Goal: Information Seeking & Learning: Learn about a topic

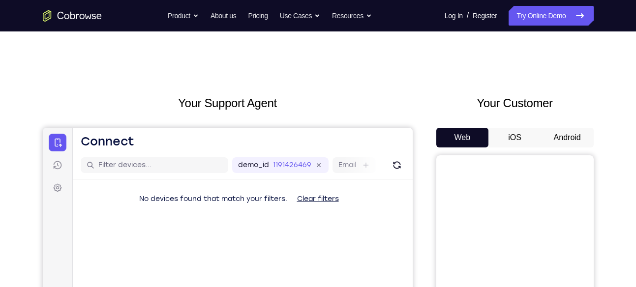
click at [564, 143] on button "Android" at bounding box center [567, 138] width 53 height 20
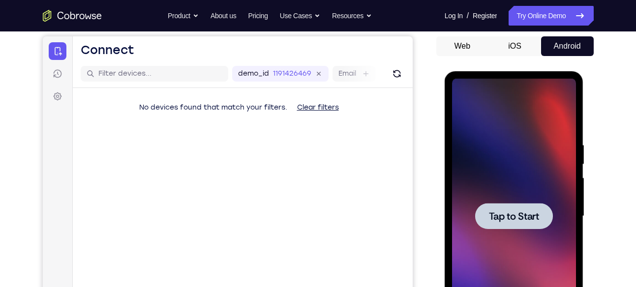
click at [528, 199] on div at bounding box center [514, 216] width 124 height 275
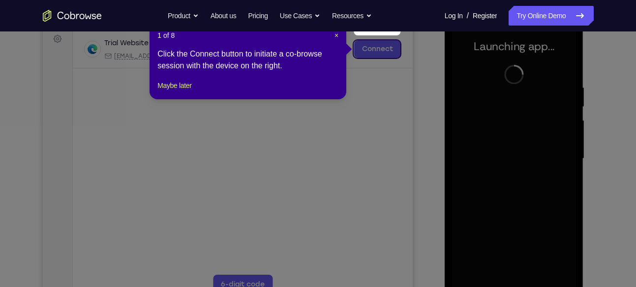
scroll to position [172, 0]
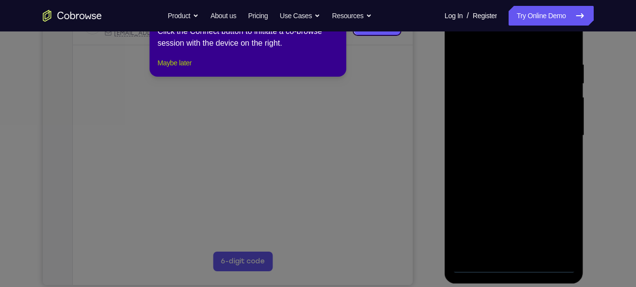
click at [176, 69] on button "Maybe later" at bounding box center [174, 63] width 34 height 12
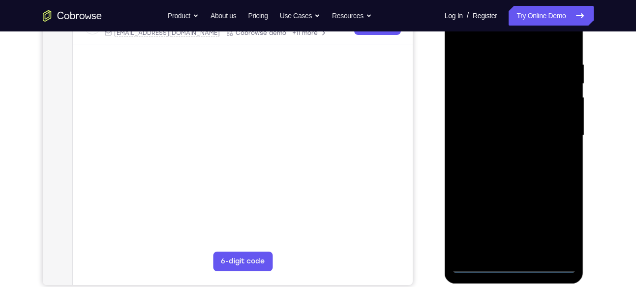
click at [515, 263] on div at bounding box center [514, 135] width 124 height 275
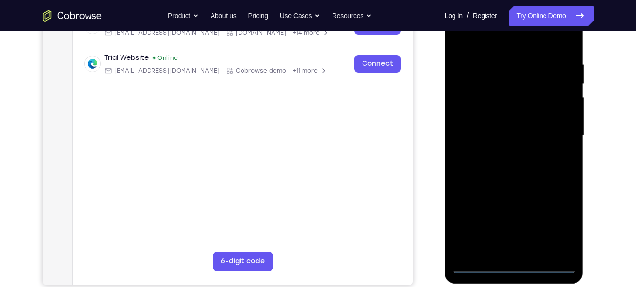
click at [558, 232] on div at bounding box center [514, 135] width 124 height 275
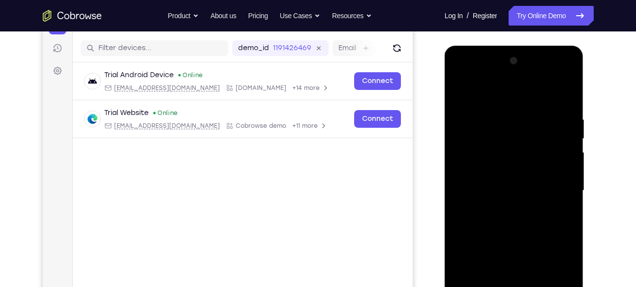
scroll to position [115, 0]
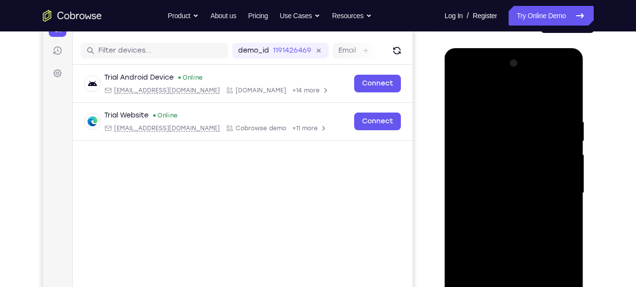
click at [496, 101] on div at bounding box center [514, 193] width 124 height 275
click at [554, 186] on div at bounding box center [514, 193] width 124 height 275
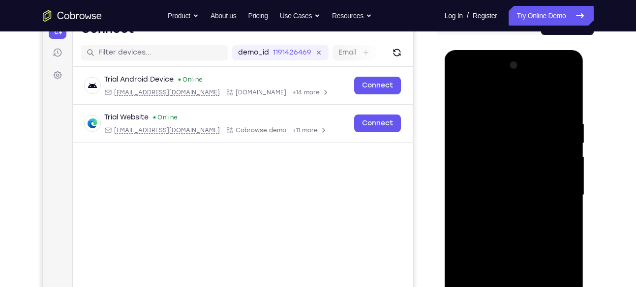
scroll to position [175, 0]
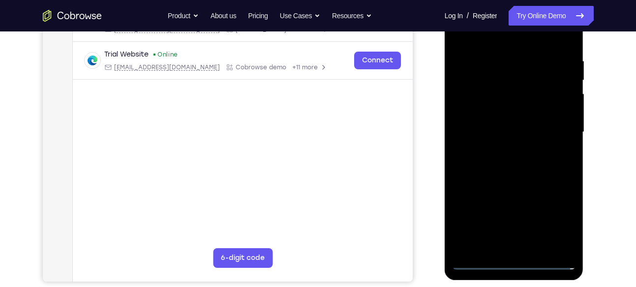
click at [502, 150] on div at bounding box center [514, 132] width 124 height 275
click at [524, 124] on div at bounding box center [514, 132] width 124 height 275
click at [518, 129] on div at bounding box center [514, 132] width 124 height 275
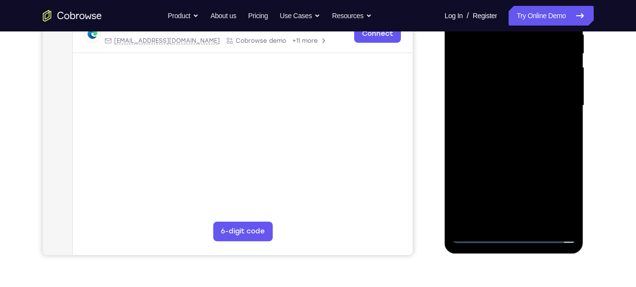
scroll to position [201, 0]
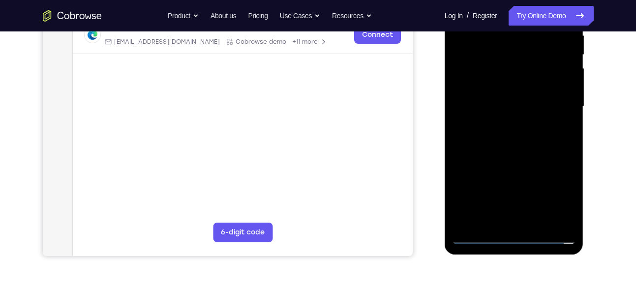
click at [526, 138] on div at bounding box center [514, 106] width 124 height 275
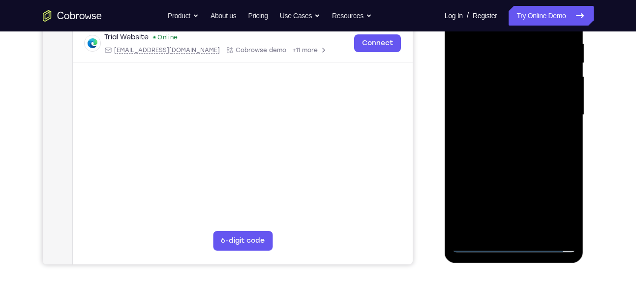
scroll to position [194, 0]
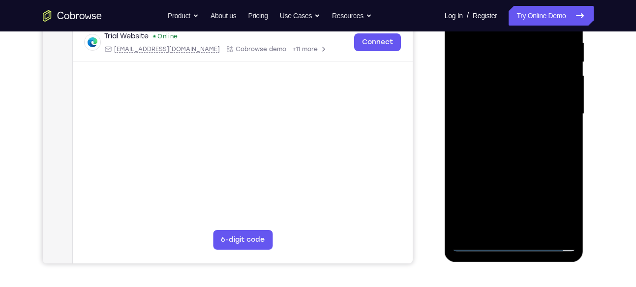
click at [512, 138] on div at bounding box center [514, 113] width 124 height 275
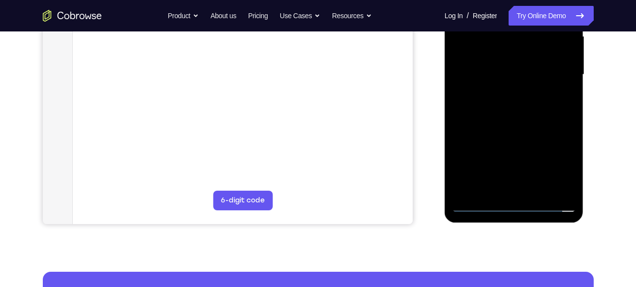
scroll to position [234, 0]
click at [560, 88] on div at bounding box center [514, 74] width 124 height 275
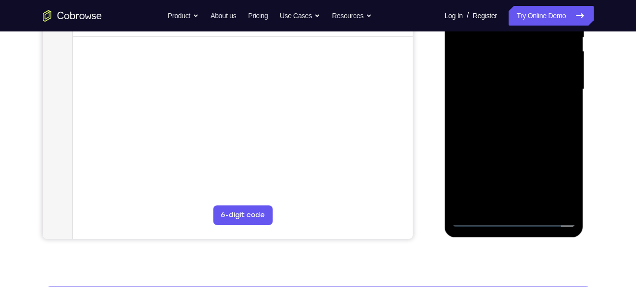
scroll to position [218, 0]
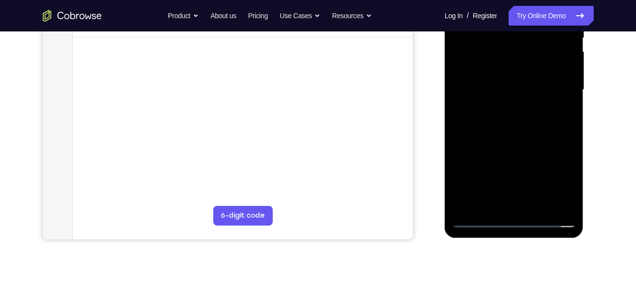
click at [539, 88] on div at bounding box center [514, 89] width 124 height 275
click at [563, 102] on div at bounding box center [514, 89] width 124 height 275
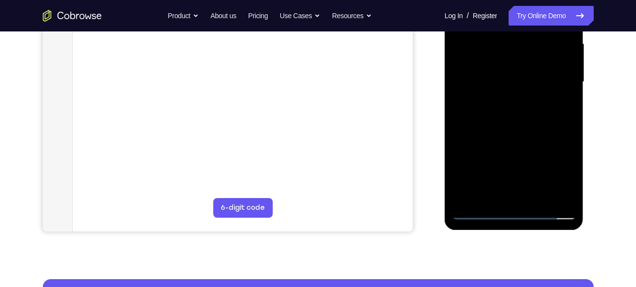
scroll to position [228, 0]
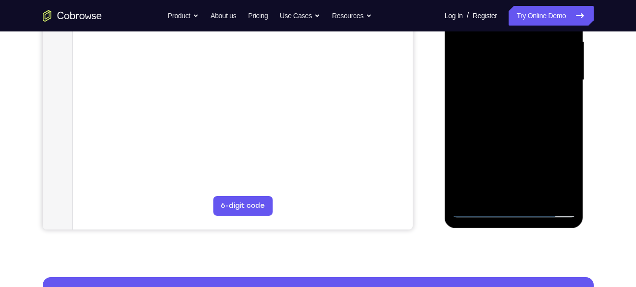
click at [516, 123] on div at bounding box center [514, 79] width 124 height 275
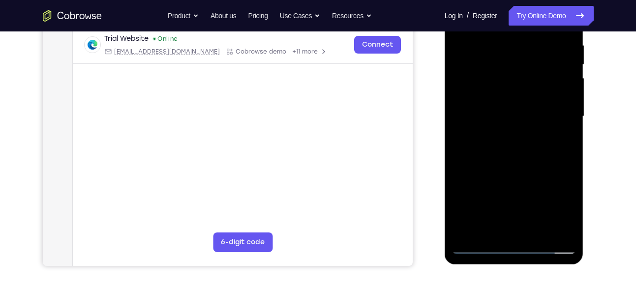
scroll to position [197, 0]
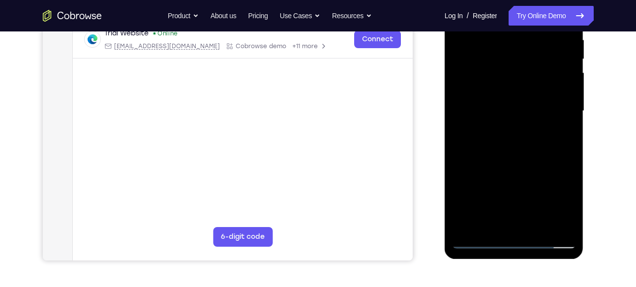
drag, startPoint x: 555, startPoint y: 139, endPoint x: 554, endPoint y: 61, distance: 77.7
click at [554, 61] on div at bounding box center [514, 110] width 124 height 275
click at [569, 109] on div at bounding box center [514, 110] width 124 height 275
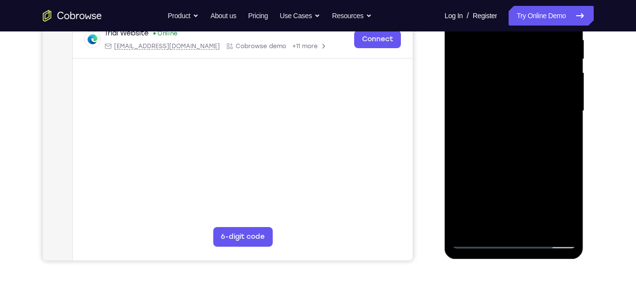
click at [569, 109] on div at bounding box center [514, 110] width 124 height 275
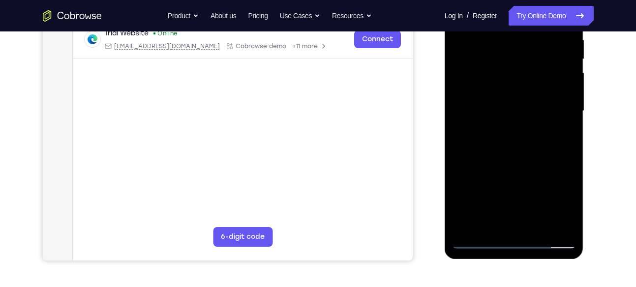
click at [569, 109] on div at bounding box center [514, 110] width 124 height 275
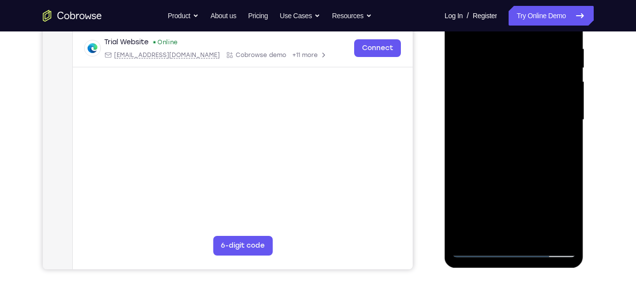
scroll to position [186, 0]
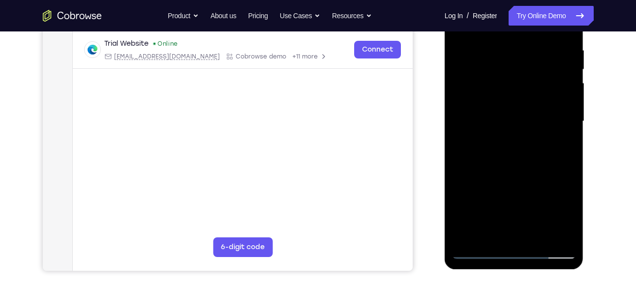
click at [567, 123] on div at bounding box center [514, 121] width 124 height 275
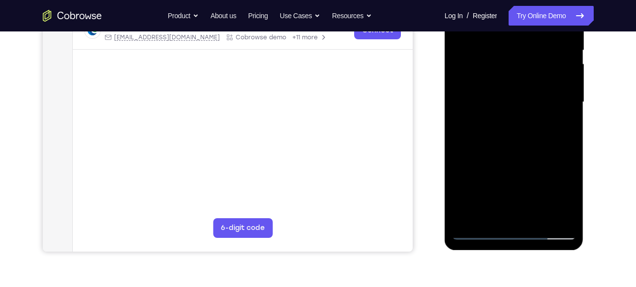
drag, startPoint x: 537, startPoint y: 114, endPoint x: 537, endPoint y: 78, distance: 35.9
click at [537, 78] on div at bounding box center [514, 102] width 124 height 275
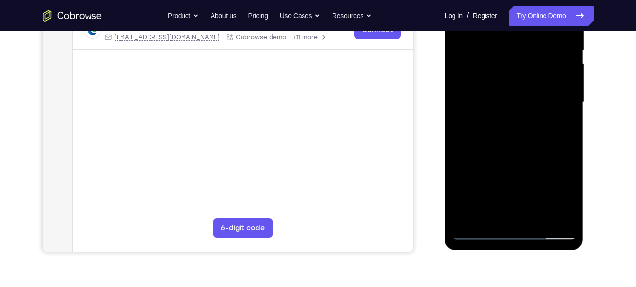
click at [459, 141] on div at bounding box center [514, 102] width 124 height 275
click at [459, 138] on div at bounding box center [514, 102] width 124 height 275
click at [473, 139] on div at bounding box center [514, 102] width 124 height 275
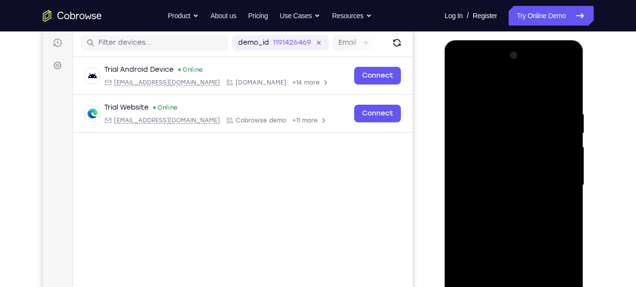
scroll to position [122, 0]
click at [457, 85] on div at bounding box center [514, 185] width 124 height 275
click at [473, 109] on div at bounding box center [514, 185] width 124 height 275
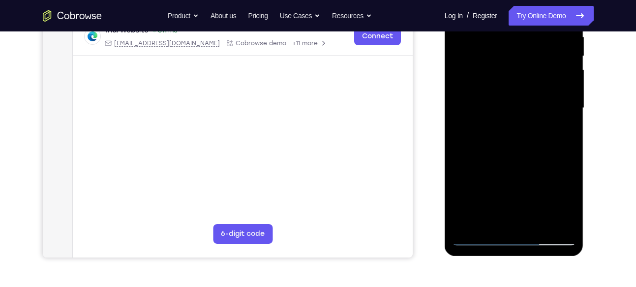
scroll to position [213, 0]
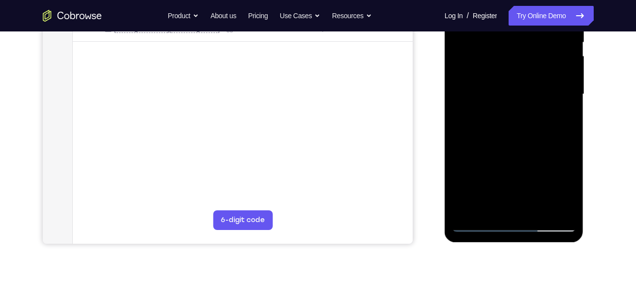
drag, startPoint x: 542, startPoint y: 85, endPoint x: 540, endPoint y: 114, distance: 29.1
click at [540, 114] on div at bounding box center [514, 94] width 124 height 275
click at [561, 77] on div at bounding box center [514, 94] width 124 height 275
click at [506, 180] on div at bounding box center [514, 94] width 124 height 275
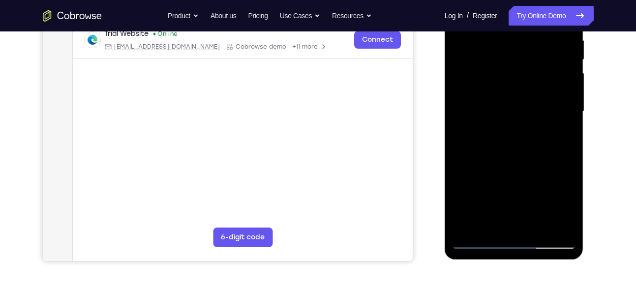
scroll to position [196, 0]
click at [550, 99] on div at bounding box center [514, 111] width 124 height 275
click at [492, 202] on div at bounding box center [514, 111] width 124 height 275
click at [550, 100] on div at bounding box center [514, 111] width 124 height 275
click at [472, 152] on div at bounding box center [514, 111] width 124 height 275
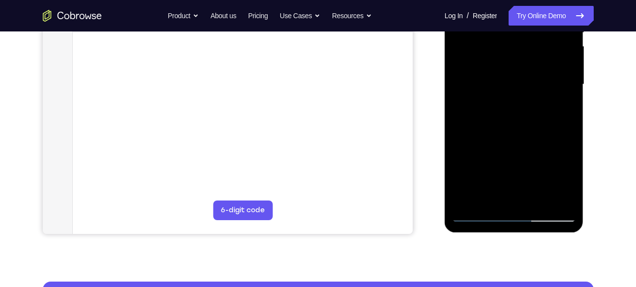
scroll to position [222, 0]
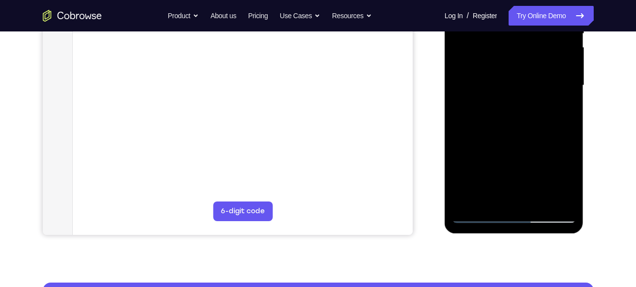
click at [539, 202] on div at bounding box center [514, 85] width 124 height 275
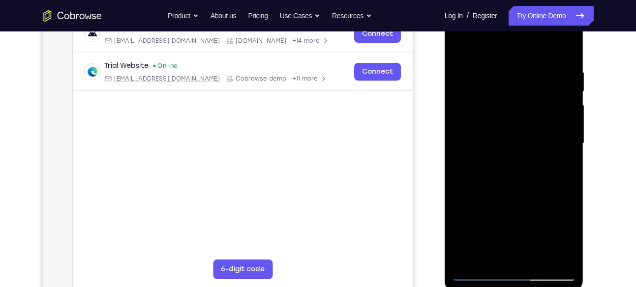
scroll to position [164, 0]
click at [519, 196] on div at bounding box center [514, 143] width 124 height 275
click at [501, 134] on div at bounding box center [514, 143] width 124 height 275
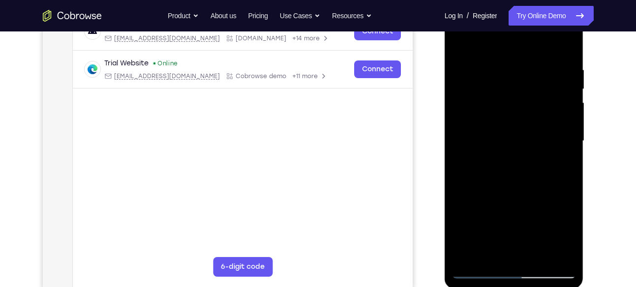
scroll to position [193, 0]
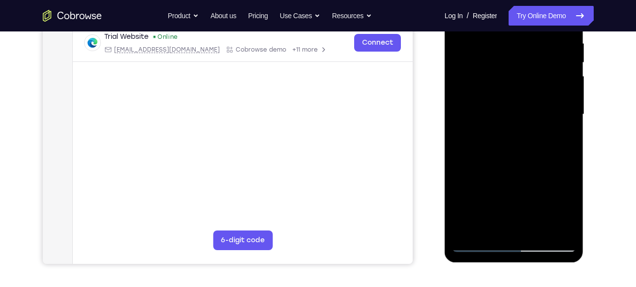
click at [480, 227] on div at bounding box center [514, 114] width 124 height 275
click at [486, 228] on div at bounding box center [514, 114] width 124 height 275
click at [509, 184] on div at bounding box center [514, 114] width 124 height 275
click at [558, 132] on div at bounding box center [514, 114] width 124 height 275
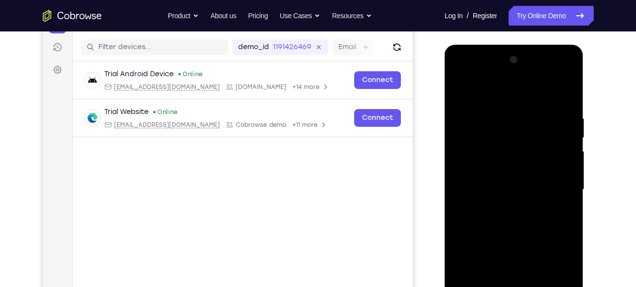
scroll to position [117, 0]
click at [459, 95] on div at bounding box center [514, 190] width 124 height 275
click at [513, 209] on div at bounding box center [514, 190] width 124 height 275
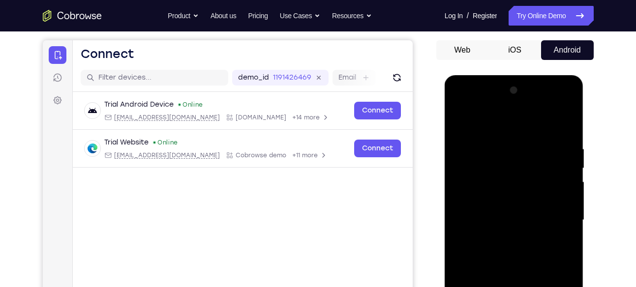
scroll to position [87, 0]
drag, startPoint x: 552, startPoint y: 147, endPoint x: 534, endPoint y: 208, distance: 63.5
click at [534, 208] on div at bounding box center [514, 220] width 124 height 275
drag, startPoint x: 513, startPoint y: 165, endPoint x: 526, endPoint y: 120, distance: 46.2
click at [526, 120] on div at bounding box center [514, 220] width 124 height 275
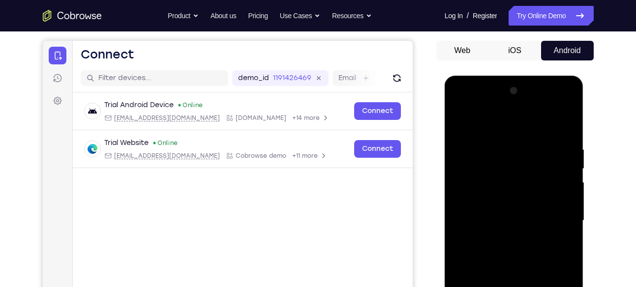
drag, startPoint x: 505, startPoint y: 173, endPoint x: 509, endPoint y: 125, distance: 47.8
click at [509, 125] on div at bounding box center [514, 220] width 124 height 275
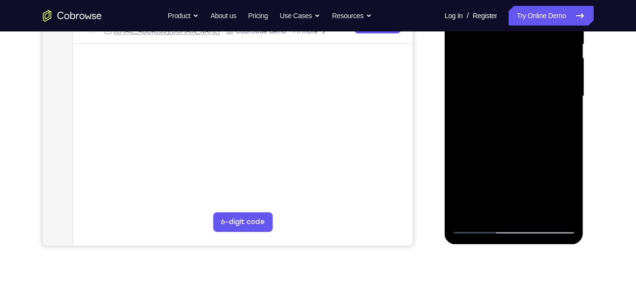
scroll to position [212, 0]
click at [490, 209] on div at bounding box center [514, 95] width 124 height 275
click at [538, 172] on div at bounding box center [514, 95] width 124 height 275
click at [559, 113] on div at bounding box center [514, 95] width 124 height 275
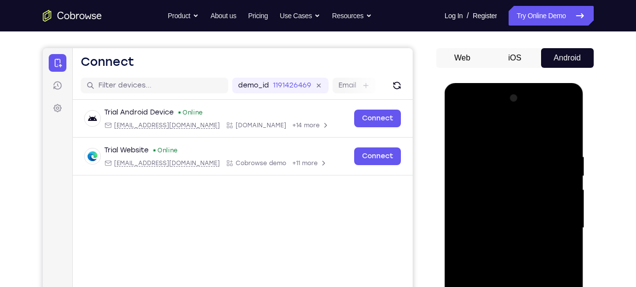
scroll to position [75, 0]
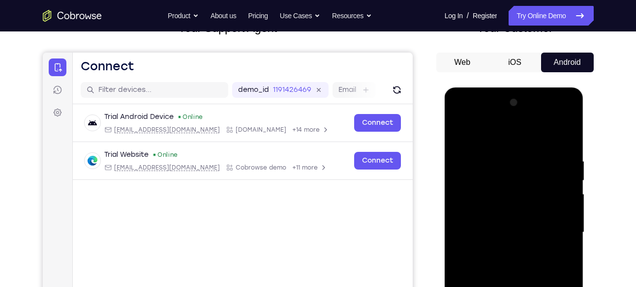
click at [461, 135] on div at bounding box center [514, 232] width 124 height 275
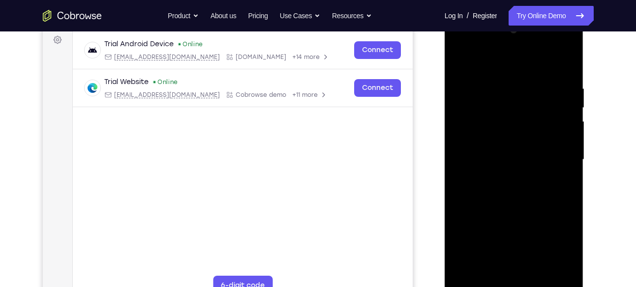
scroll to position [148, 0]
click at [529, 198] on div at bounding box center [514, 159] width 124 height 275
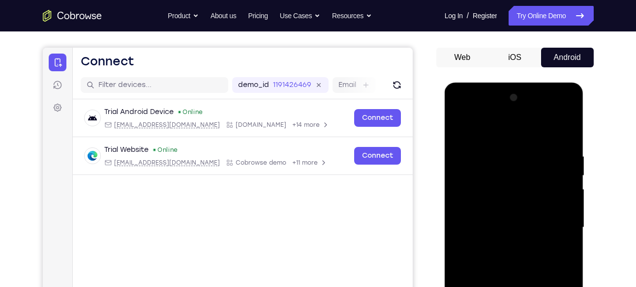
scroll to position [80, 0]
click at [458, 132] on div at bounding box center [514, 227] width 124 height 275
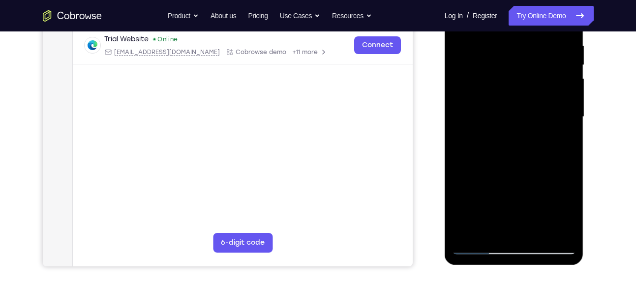
scroll to position [191, 0]
click at [508, 179] on div at bounding box center [514, 116] width 124 height 275
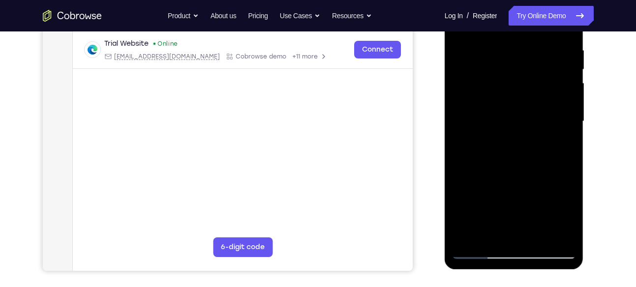
scroll to position [178, 0]
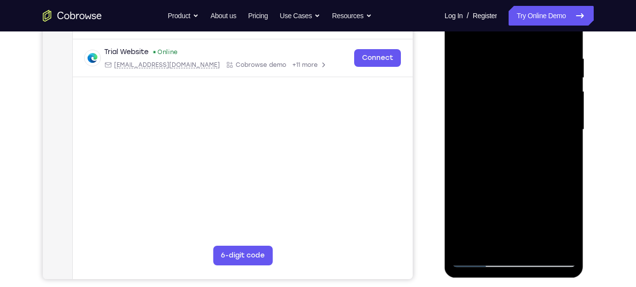
click at [505, 212] on div at bounding box center [514, 129] width 124 height 275
click at [512, 241] on div at bounding box center [514, 129] width 124 height 275
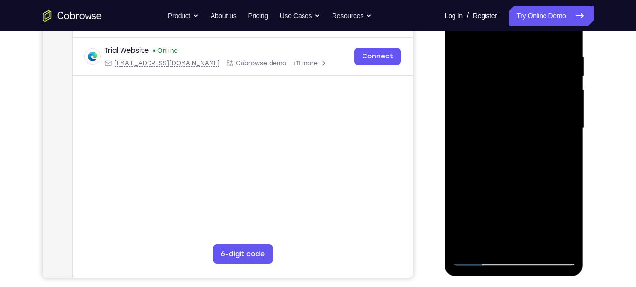
scroll to position [180, 0]
click at [488, 238] on div at bounding box center [514, 127] width 124 height 275
click at [462, 186] on div at bounding box center [514, 127] width 124 height 275
click at [562, 146] on div at bounding box center [514, 127] width 124 height 275
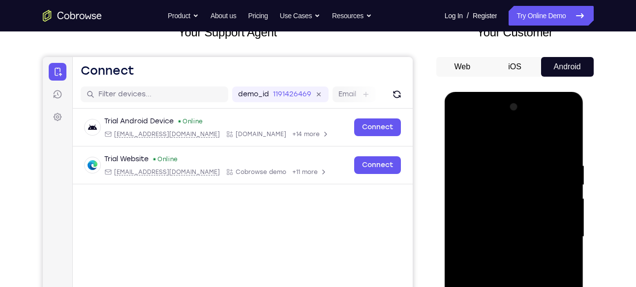
scroll to position [67, 0]
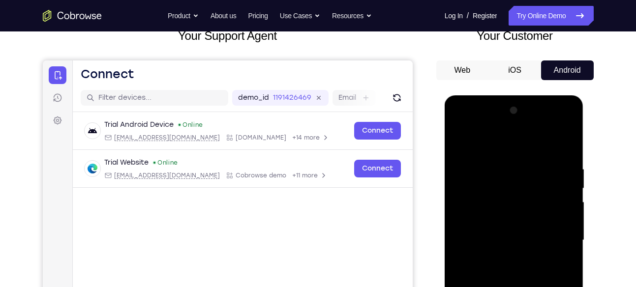
click at [472, 142] on div at bounding box center [514, 240] width 124 height 275
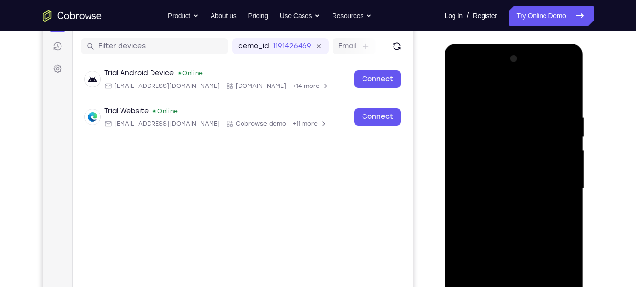
scroll to position [119, 0]
click at [513, 221] on div at bounding box center [514, 188] width 124 height 275
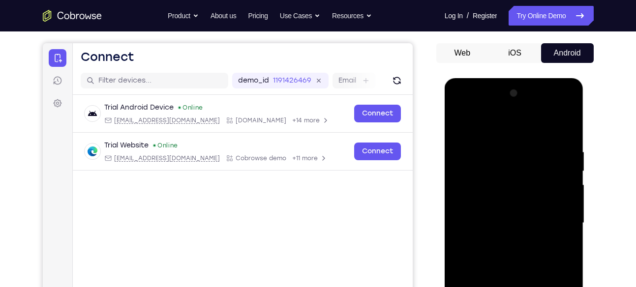
scroll to position [87, 0]
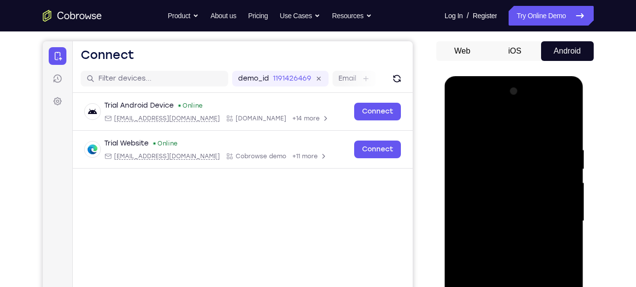
click at [459, 121] on div at bounding box center [514, 221] width 124 height 275
click at [471, 245] on div at bounding box center [514, 221] width 124 height 275
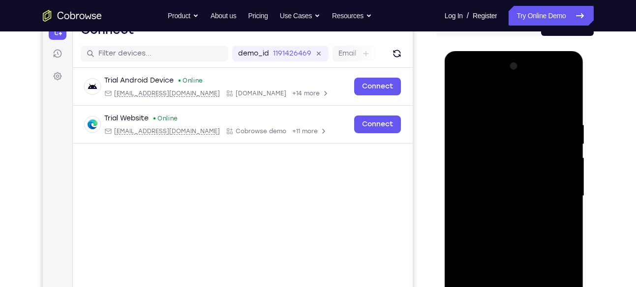
click at [564, 181] on div at bounding box center [514, 195] width 124 height 275
click at [569, 184] on div at bounding box center [514, 195] width 124 height 275
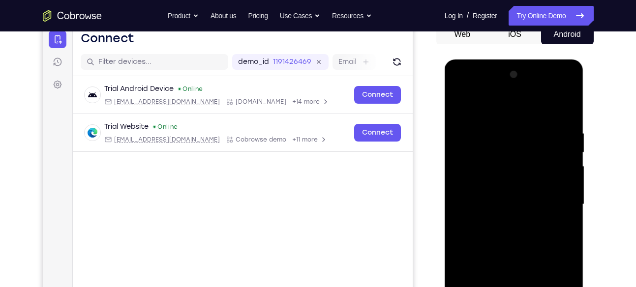
scroll to position [155, 0]
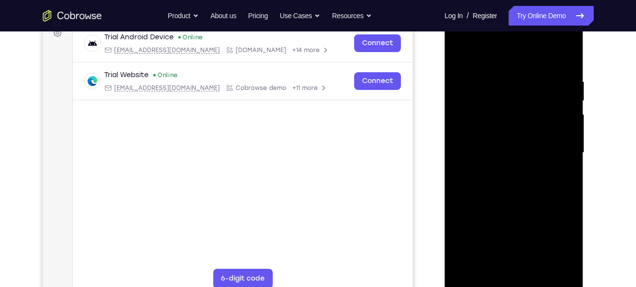
click at [510, 235] on div at bounding box center [514, 152] width 124 height 275
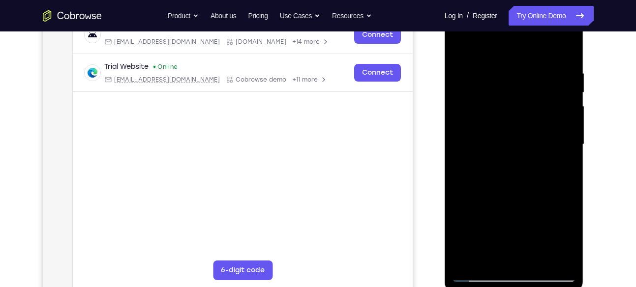
scroll to position [164, 0]
drag, startPoint x: 512, startPoint y: 180, endPoint x: 515, endPoint y: 108, distance: 72.8
click at [515, 108] on div at bounding box center [514, 143] width 124 height 275
drag, startPoint x: 511, startPoint y: 156, endPoint x: 524, endPoint y: 105, distance: 52.1
click at [524, 105] on div at bounding box center [514, 143] width 124 height 275
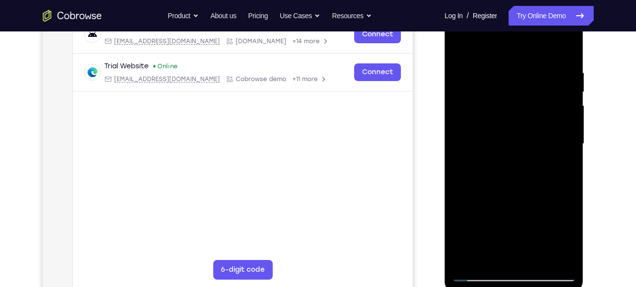
drag, startPoint x: 511, startPoint y: 170, endPoint x: 523, endPoint y: 109, distance: 62.0
click at [523, 109] on div at bounding box center [514, 143] width 124 height 275
drag, startPoint x: 511, startPoint y: 208, endPoint x: 522, endPoint y: 117, distance: 92.1
click at [522, 117] on div at bounding box center [514, 143] width 124 height 275
drag, startPoint x: 513, startPoint y: 214, endPoint x: 530, endPoint y: 121, distance: 94.0
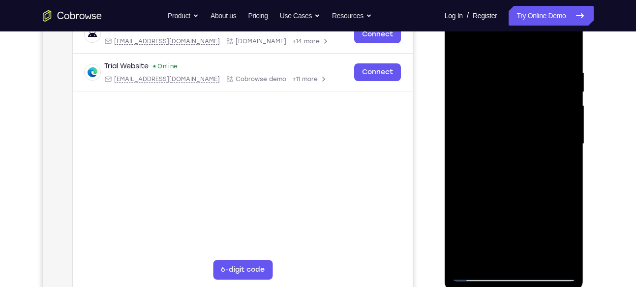
click at [530, 121] on div at bounding box center [514, 143] width 124 height 275
drag, startPoint x: 512, startPoint y: 198, endPoint x: 525, endPoint y: 131, distance: 68.1
click at [525, 131] on div at bounding box center [514, 143] width 124 height 275
drag, startPoint x: 507, startPoint y: 168, endPoint x: 519, endPoint y: 119, distance: 50.1
click at [519, 119] on div at bounding box center [514, 143] width 124 height 275
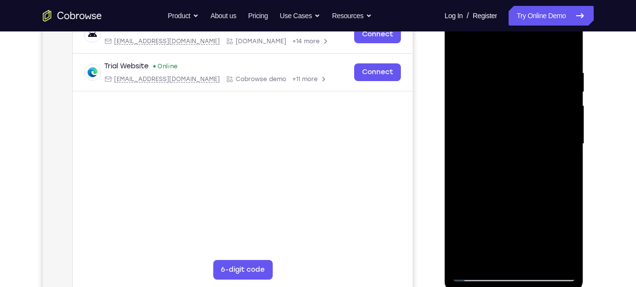
drag, startPoint x: 508, startPoint y: 184, endPoint x: 517, endPoint y: 131, distance: 53.7
click at [517, 131] on div at bounding box center [514, 143] width 124 height 275
drag, startPoint x: 513, startPoint y: 176, endPoint x: 518, endPoint y: 132, distance: 44.0
click at [518, 132] on div at bounding box center [514, 143] width 124 height 275
drag, startPoint x: 513, startPoint y: 194, endPoint x: 519, endPoint y: 131, distance: 63.7
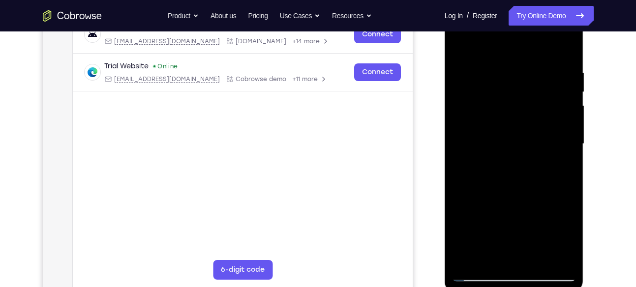
click at [519, 131] on div at bounding box center [514, 143] width 124 height 275
drag, startPoint x: 517, startPoint y: 188, endPoint x: 518, endPoint y: 128, distance: 60.0
click at [518, 128] on div at bounding box center [514, 143] width 124 height 275
drag, startPoint x: 507, startPoint y: 180, endPoint x: 514, endPoint y: 130, distance: 51.1
click at [514, 130] on div at bounding box center [514, 143] width 124 height 275
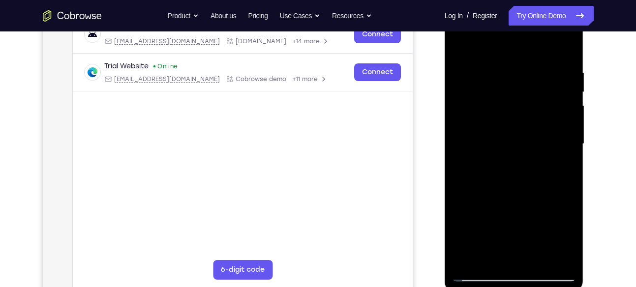
drag, startPoint x: 510, startPoint y: 193, endPoint x: 516, endPoint y: 132, distance: 61.3
click at [516, 132] on div at bounding box center [514, 143] width 124 height 275
drag, startPoint x: 512, startPoint y: 184, endPoint x: 516, endPoint y: 131, distance: 53.8
click at [516, 131] on div at bounding box center [514, 143] width 124 height 275
drag, startPoint x: 510, startPoint y: 184, endPoint x: 517, endPoint y: 126, distance: 58.4
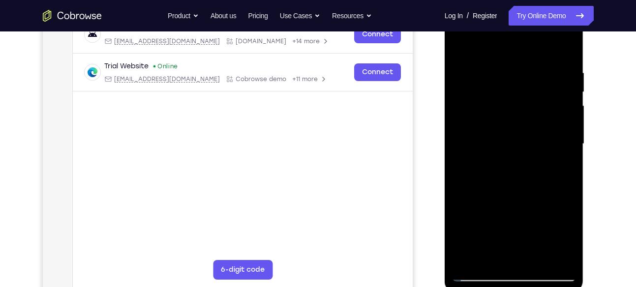
click at [517, 126] on div at bounding box center [514, 143] width 124 height 275
drag, startPoint x: 507, startPoint y: 176, endPoint x: 516, endPoint y: 138, distance: 39.2
click at [516, 138] on div at bounding box center [514, 143] width 124 height 275
drag, startPoint x: 505, startPoint y: 211, endPoint x: 514, endPoint y: 158, distance: 53.3
click at [514, 158] on div at bounding box center [514, 143] width 124 height 275
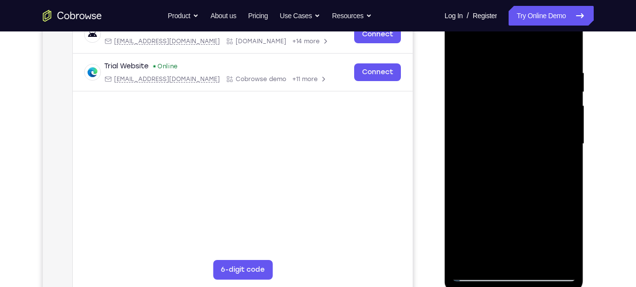
drag, startPoint x: 507, startPoint y: 201, endPoint x: 517, endPoint y: 154, distance: 47.6
click at [517, 154] on div at bounding box center [514, 143] width 124 height 275
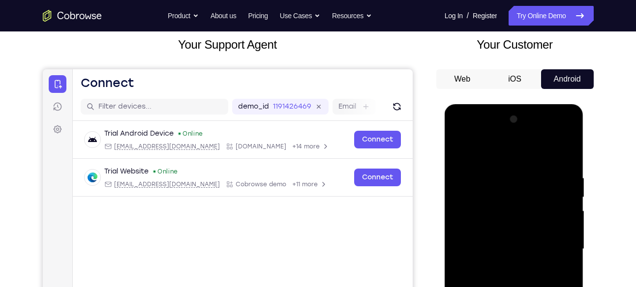
scroll to position [58, 0]
click at [495, 203] on div at bounding box center [514, 249] width 124 height 275
drag, startPoint x: 489, startPoint y: 205, endPoint x: 483, endPoint y: 234, distance: 28.6
click at [483, 234] on div at bounding box center [514, 249] width 124 height 275
click at [461, 151] on div at bounding box center [514, 249] width 124 height 275
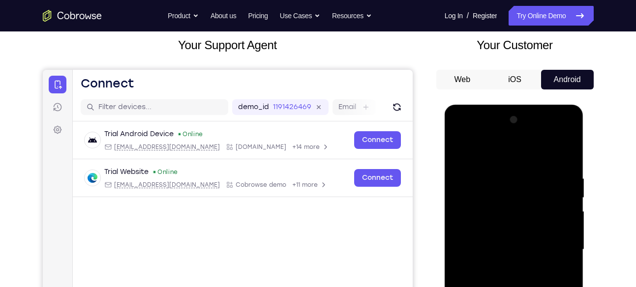
click at [461, 150] on div at bounding box center [514, 249] width 124 height 275
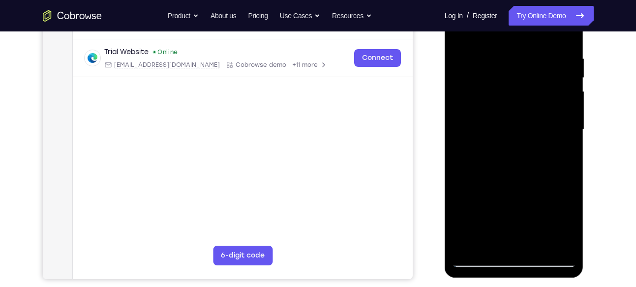
scroll to position [182, 0]
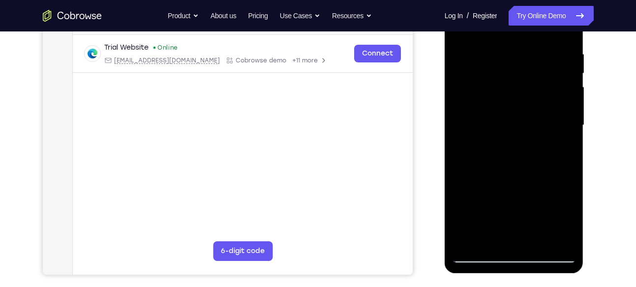
click at [491, 237] on div at bounding box center [514, 125] width 124 height 275
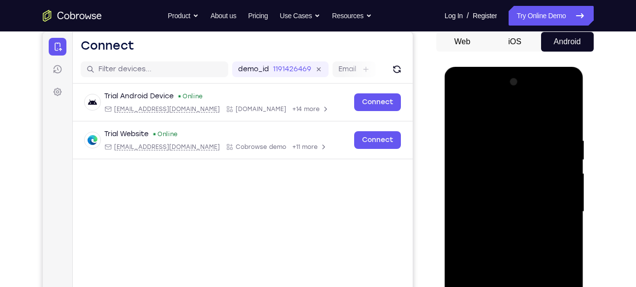
scroll to position [95, 0]
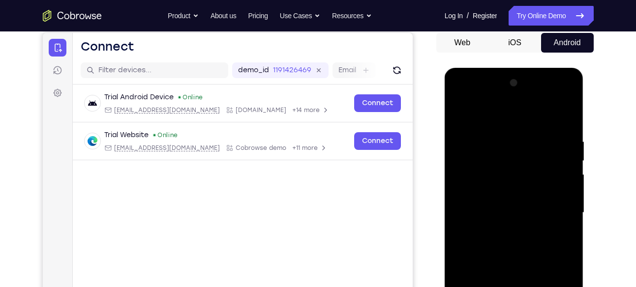
click at [492, 113] on div at bounding box center [514, 212] width 124 height 275
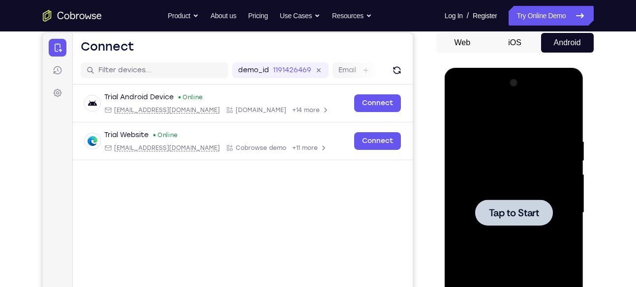
click at [508, 187] on div at bounding box center [514, 212] width 124 height 275
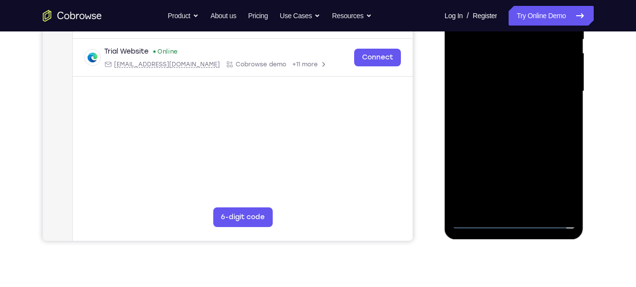
scroll to position [231, 0]
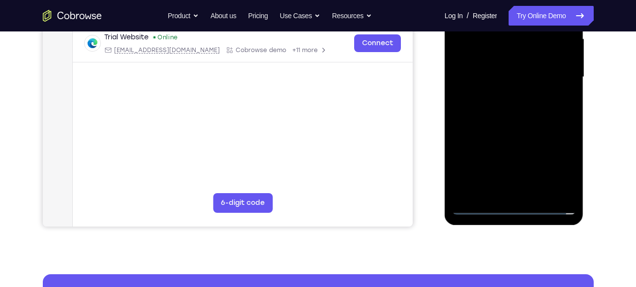
click at [514, 208] on div at bounding box center [514, 77] width 124 height 275
click at [553, 163] on div at bounding box center [514, 77] width 124 height 275
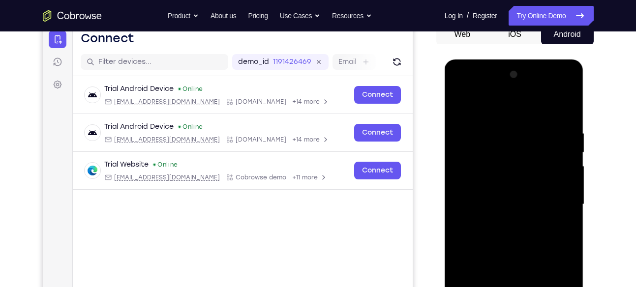
scroll to position [102, 0]
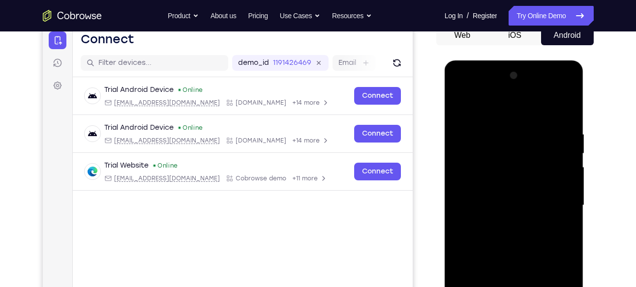
click at [493, 105] on div at bounding box center [514, 205] width 124 height 275
click at [558, 200] on div at bounding box center [514, 205] width 124 height 275
click at [501, 222] on div at bounding box center [514, 205] width 124 height 275
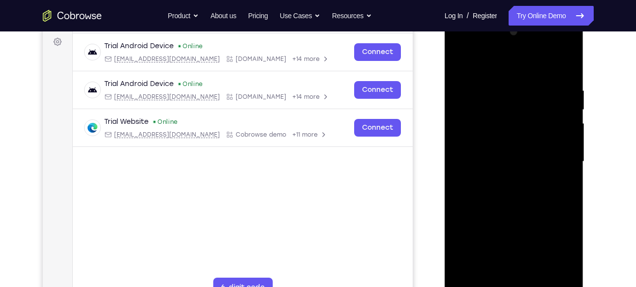
scroll to position [148, 0]
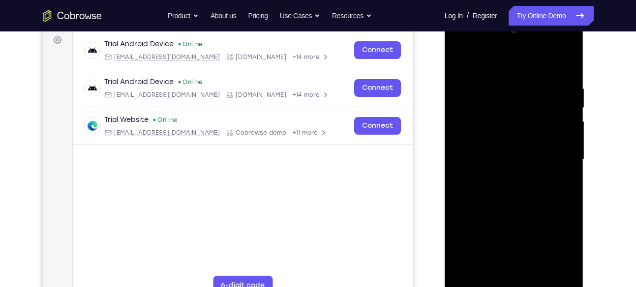
click at [507, 150] on div at bounding box center [514, 159] width 124 height 275
click at [510, 155] on div at bounding box center [514, 159] width 124 height 275
click at [510, 191] on div at bounding box center [514, 159] width 124 height 275
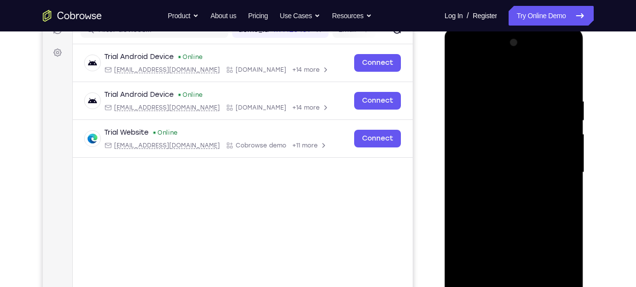
scroll to position [136, 0]
click at [512, 209] on div at bounding box center [514, 171] width 124 height 275
click at [506, 95] on div at bounding box center [514, 171] width 124 height 275
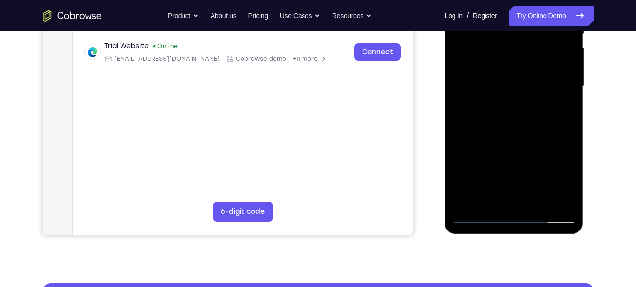
scroll to position [223, 0]
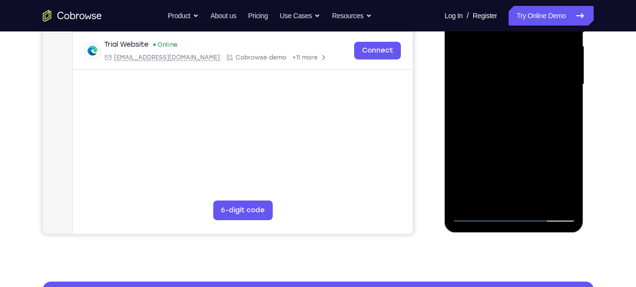
click at [488, 196] on div at bounding box center [514, 84] width 124 height 275
click at [475, 216] on div at bounding box center [514, 84] width 124 height 275
click at [478, 214] on div at bounding box center [514, 84] width 124 height 275
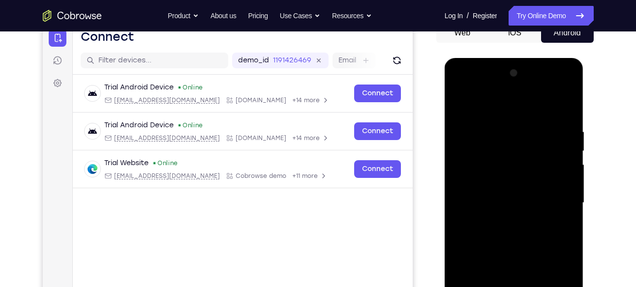
scroll to position [103, 0]
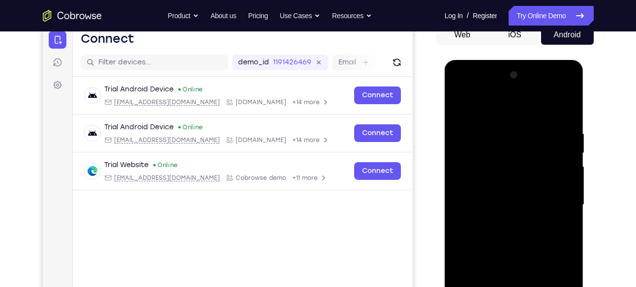
click at [498, 125] on div at bounding box center [514, 204] width 124 height 275
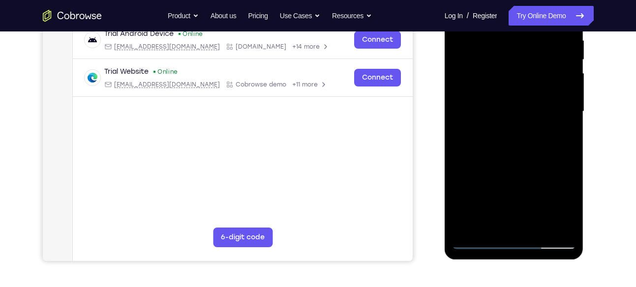
scroll to position [197, 0]
click at [464, 167] on div at bounding box center [514, 110] width 124 height 275
click at [506, 226] on div at bounding box center [514, 110] width 124 height 275
click at [476, 239] on div at bounding box center [514, 110] width 124 height 275
click at [560, 224] on div at bounding box center [514, 110] width 124 height 275
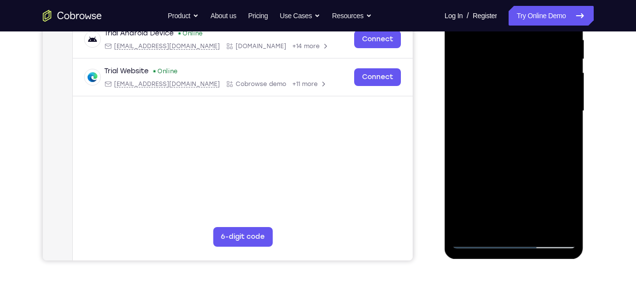
click at [556, 138] on div at bounding box center [514, 110] width 124 height 275
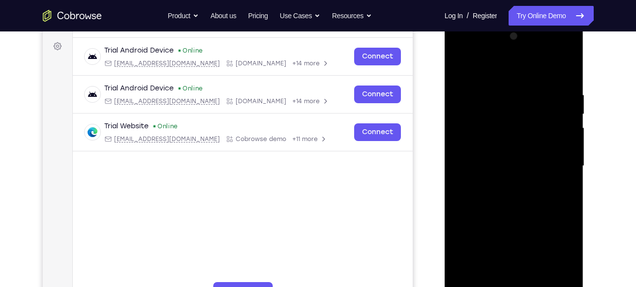
scroll to position [136, 0]
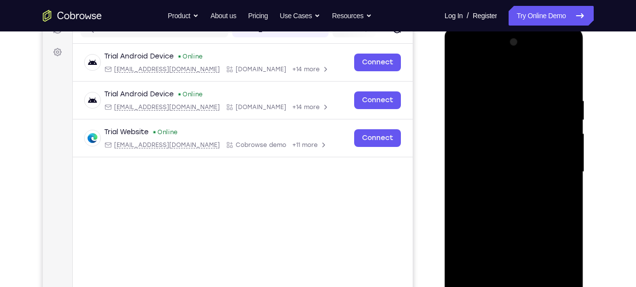
drag, startPoint x: 556, startPoint y: 199, endPoint x: 495, endPoint y: 144, distance: 82.5
click at [495, 144] on div at bounding box center [514, 171] width 124 height 275
click at [567, 153] on div at bounding box center [514, 171] width 124 height 275
drag, startPoint x: 485, startPoint y: 148, endPoint x: 549, endPoint y: 147, distance: 63.9
click at [549, 147] on div at bounding box center [514, 171] width 124 height 275
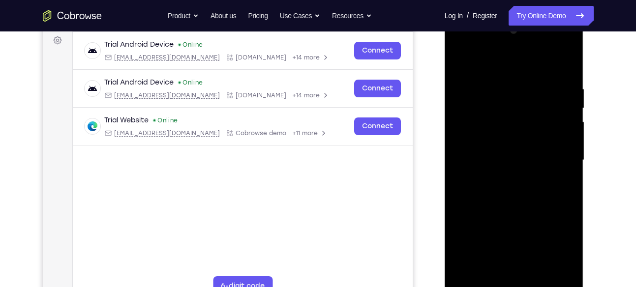
scroll to position [148, 0]
click at [565, 159] on div at bounding box center [514, 159] width 124 height 275
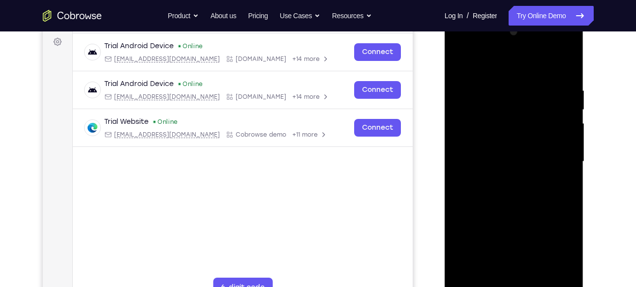
scroll to position [146, 0]
click at [561, 171] on div at bounding box center [514, 161] width 124 height 275
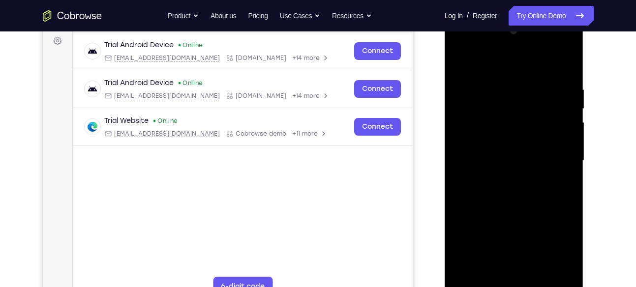
click at [556, 218] on div at bounding box center [514, 160] width 124 height 275
click at [564, 179] on div at bounding box center [514, 160] width 124 height 275
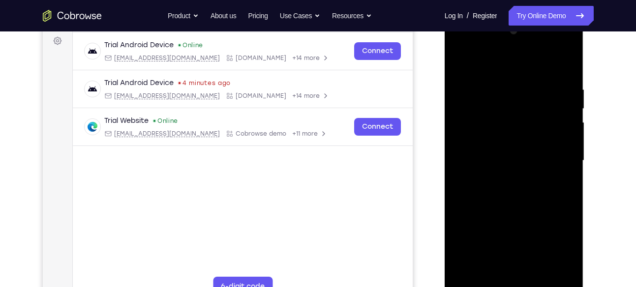
click at [564, 179] on div at bounding box center [514, 160] width 124 height 275
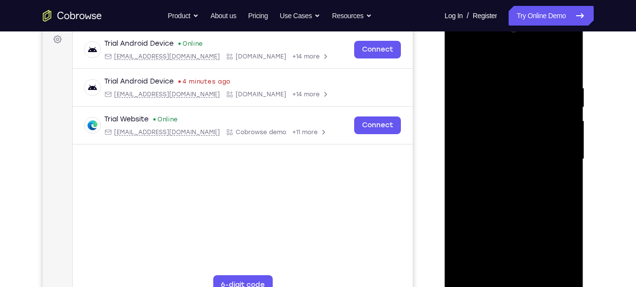
scroll to position [148, 0]
click at [566, 158] on div at bounding box center [514, 159] width 124 height 275
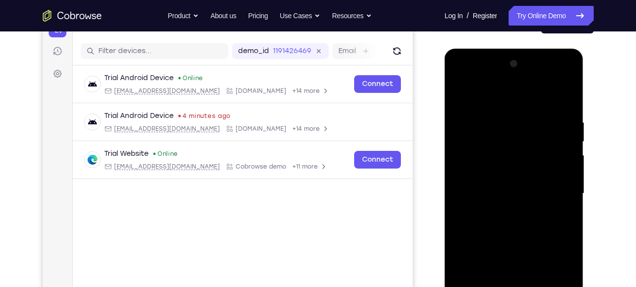
scroll to position [112, 0]
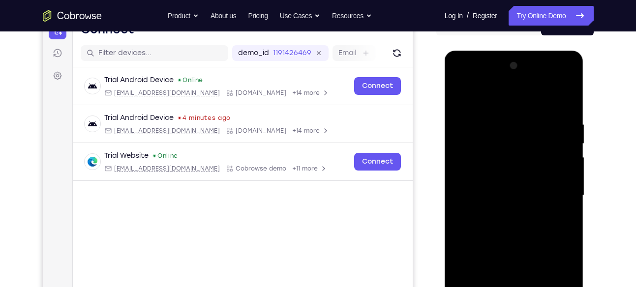
click at [566, 158] on div at bounding box center [514, 195] width 124 height 275
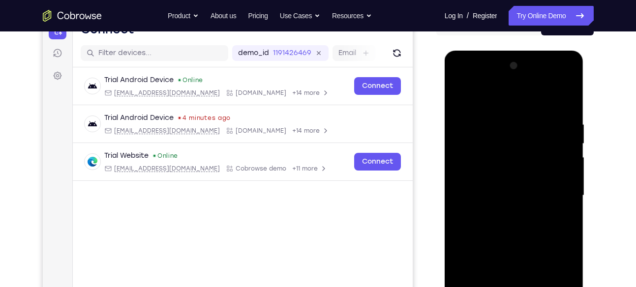
click at [566, 158] on div at bounding box center [514, 195] width 124 height 275
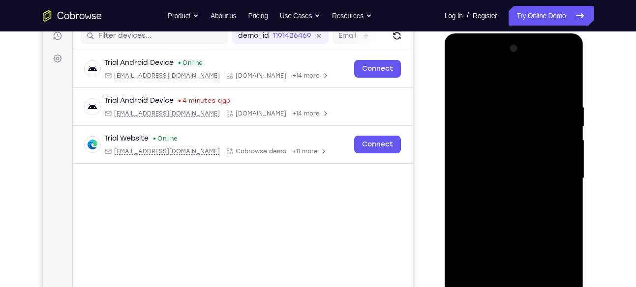
scroll to position [132, 0]
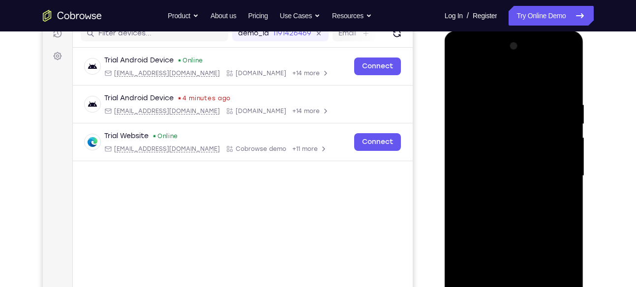
click at [453, 173] on div at bounding box center [514, 175] width 124 height 275
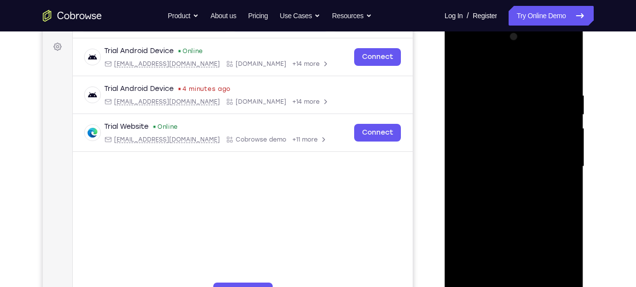
scroll to position [141, 0]
click at [554, 192] on div at bounding box center [514, 166] width 124 height 275
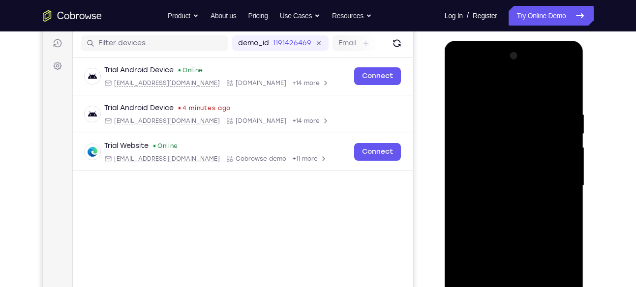
scroll to position [119, 0]
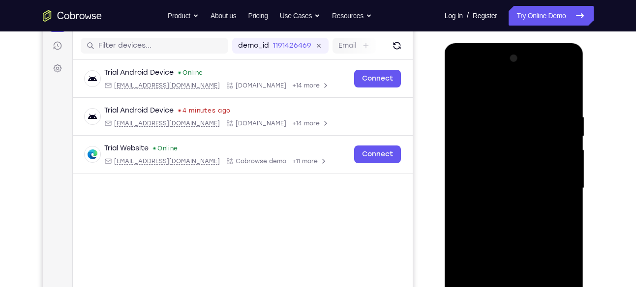
click at [561, 174] on div at bounding box center [514, 188] width 124 height 275
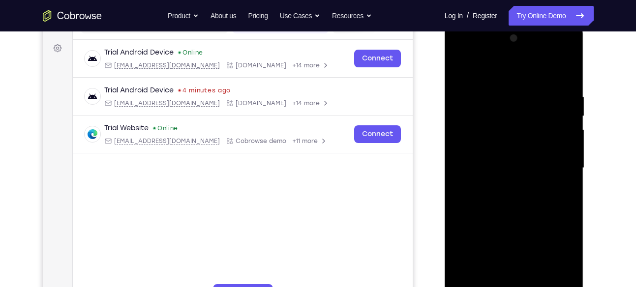
scroll to position [145, 0]
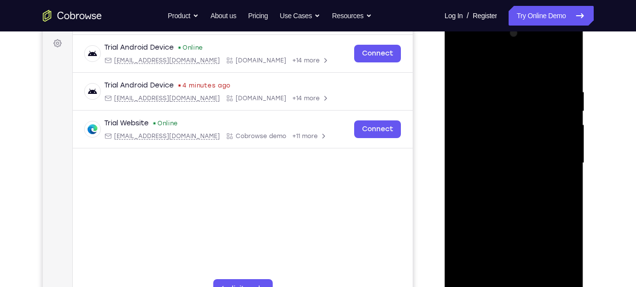
click at [561, 174] on div at bounding box center [514, 163] width 124 height 275
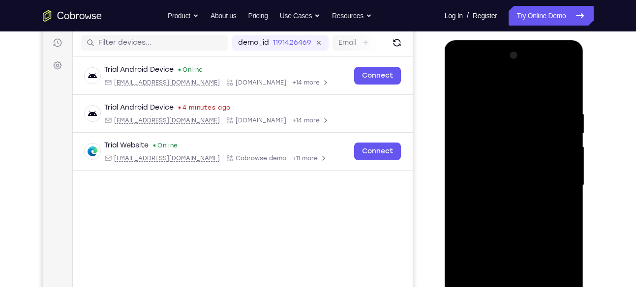
scroll to position [123, 0]
click at [561, 174] on div at bounding box center [514, 184] width 124 height 275
drag, startPoint x: 561, startPoint y: 171, endPoint x: 498, endPoint y: 176, distance: 62.7
click at [498, 176] on div at bounding box center [514, 184] width 124 height 275
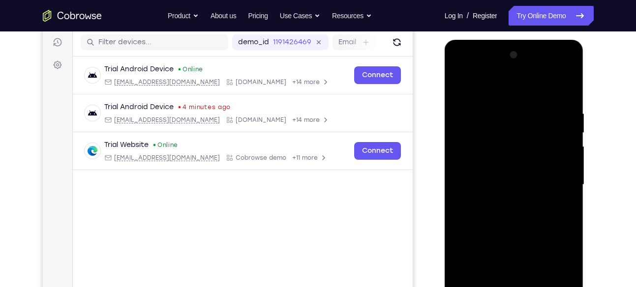
click at [562, 93] on div at bounding box center [514, 184] width 124 height 275
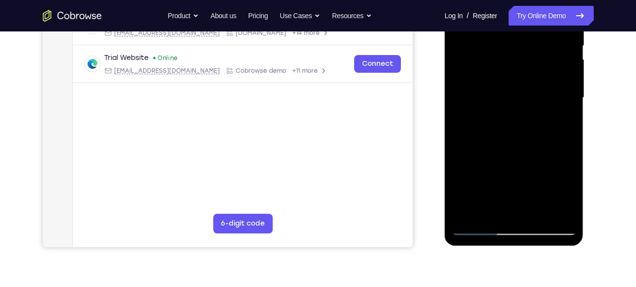
scroll to position [180, 0]
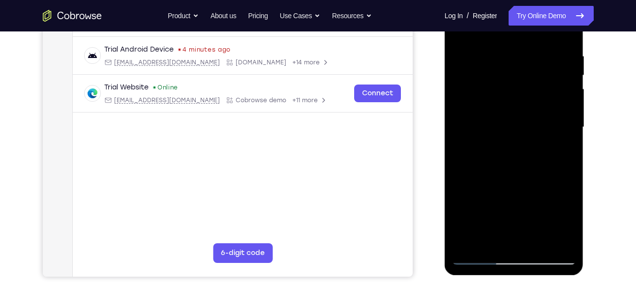
click at [563, 146] on div at bounding box center [514, 127] width 124 height 275
click at [566, 148] on div at bounding box center [514, 127] width 124 height 275
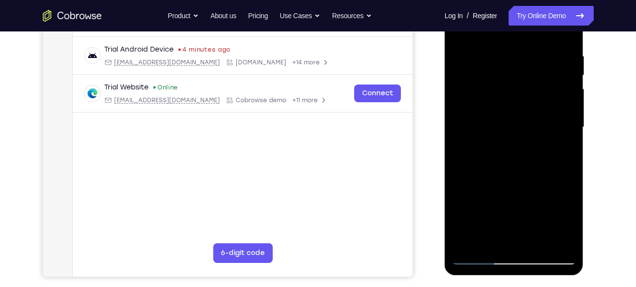
click at [566, 148] on div at bounding box center [514, 127] width 124 height 275
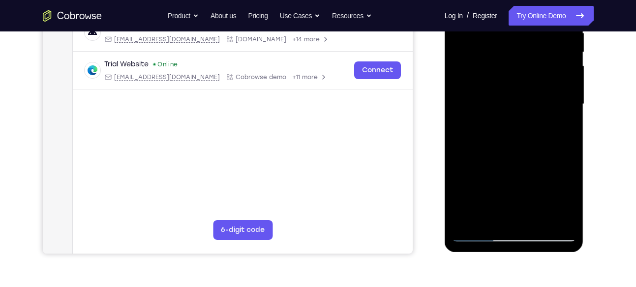
scroll to position [213, 0]
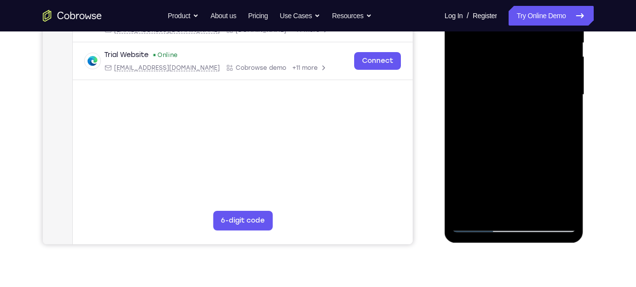
drag, startPoint x: 540, startPoint y: 189, endPoint x: 548, endPoint y: 118, distance: 71.2
click at [548, 118] on div at bounding box center [514, 94] width 124 height 275
drag, startPoint x: 539, startPoint y: 189, endPoint x: 547, endPoint y: 123, distance: 66.8
click at [547, 123] on div at bounding box center [514, 94] width 124 height 275
drag, startPoint x: 529, startPoint y: 165, endPoint x: 544, endPoint y: 109, distance: 58.4
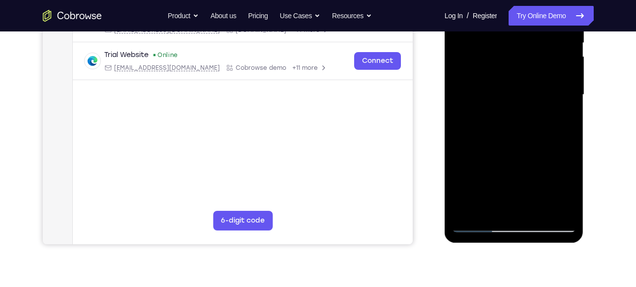
click at [544, 109] on div at bounding box center [514, 94] width 124 height 275
click at [568, 132] on div at bounding box center [514, 94] width 124 height 275
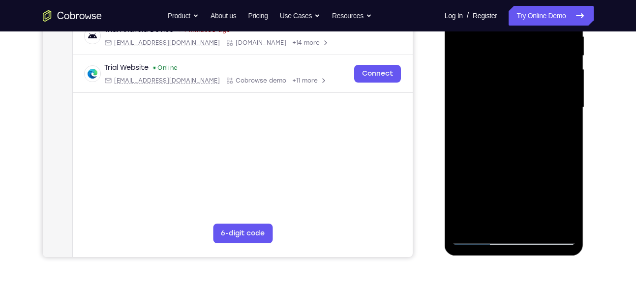
scroll to position [201, 0]
drag, startPoint x: 562, startPoint y: 149, endPoint x: 558, endPoint y: 77, distance: 71.9
click at [558, 77] on div at bounding box center [514, 107] width 124 height 275
drag, startPoint x: 539, startPoint y: 147, endPoint x: 542, endPoint y: 88, distance: 59.1
click at [542, 88] on div at bounding box center [514, 107] width 124 height 275
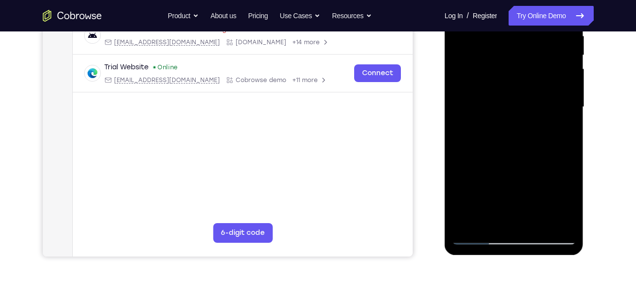
click at [487, 222] on div at bounding box center [514, 107] width 124 height 275
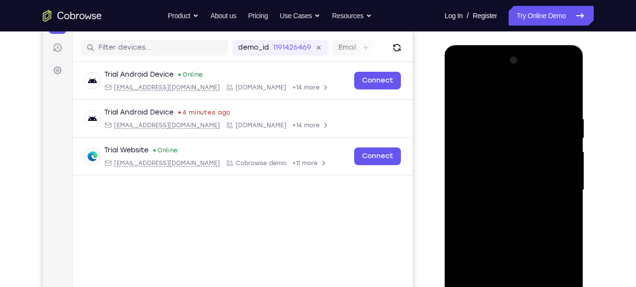
scroll to position [111, 0]
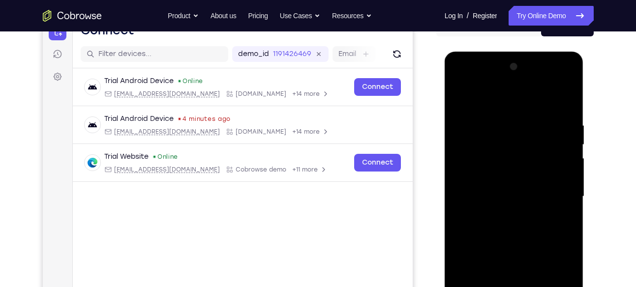
click at [499, 97] on div at bounding box center [514, 196] width 124 height 275
drag, startPoint x: 531, startPoint y: 175, endPoint x: 548, endPoint y: 243, distance: 70.9
click at [548, 243] on div at bounding box center [514, 196] width 124 height 275
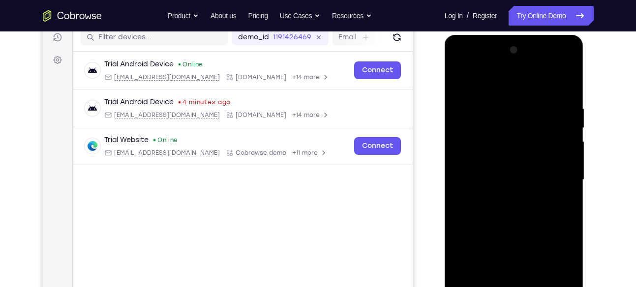
scroll to position [125, 0]
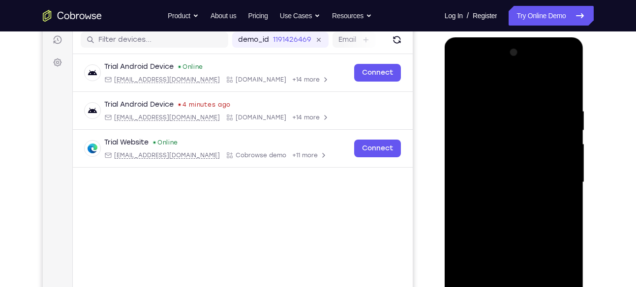
click at [485, 138] on div at bounding box center [514, 182] width 124 height 275
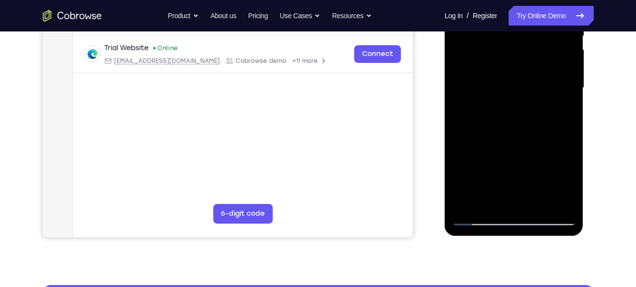
scroll to position [220, 0]
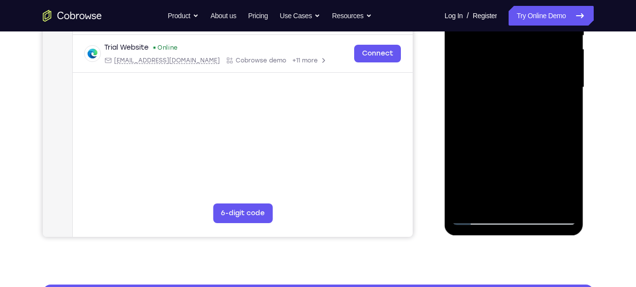
click at [537, 204] on div at bounding box center [514, 87] width 124 height 275
click at [523, 176] on div at bounding box center [514, 87] width 124 height 275
click at [536, 202] on div at bounding box center [514, 87] width 124 height 275
click at [526, 141] on div at bounding box center [514, 87] width 124 height 275
drag, startPoint x: 510, startPoint y: 170, endPoint x: 518, endPoint y: 67, distance: 103.5
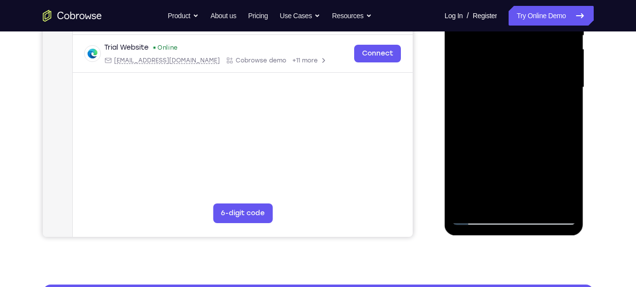
click at [518, 67] on div at bounding box center [514, 87] width 124 height 275
drag, startPoint x: 514, startPoint y: 135, endPoint x: 519, endPoint y: 51, distance: 84.7
click at [519, 51] on div at bounding box center [514, 87] width 124 height 275
drag, startPoint x: 512, startPoint y: 147, endPoint x: 519, endPoint y: 88, distance: 60.4
click at [519, 88] on div at bounding box center [514, 87] width 124 height 275
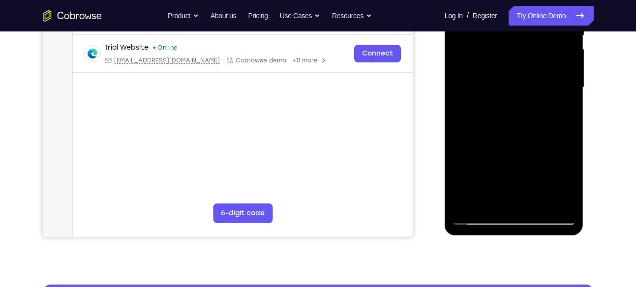
drag, startPoint x: 509, startPoint y: 168, endPoint x: 523, endPoint y: 77, distance: 92.0
click at [523, 77] on div at bounding box center [514, 87] width 124 height 275
click at [524, 50] on div at bounding box center [514, 87] width 124 height 275
drag, startPoint x: 526, startPoint y: 182, endPoint x: 536, endPoint y: 69, distance: 113.0
click at [536, 69] on div at bounding box center [514, 87] width 124 height 275
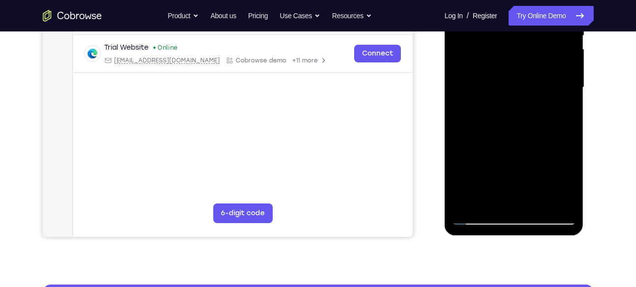
drag, startPoint x: 516, startPoint y: 172, endPoint x: 524, endPoint y: 57, distance: 115.3
click at [524, 57] on div at bounding box center [514, 87] width 124 height 275
drag, startPoint x: 514, startPoint y: 175, endPoint x: 525, endPoint y: 75, distance: 99.8
click at [525, 75] on div at bounding box center [514, 87] width 124 height 275
drag, startPoint x: 525, startPoint y: 180, endPoint x: 530, endPoint y: 59, distance: 120.6
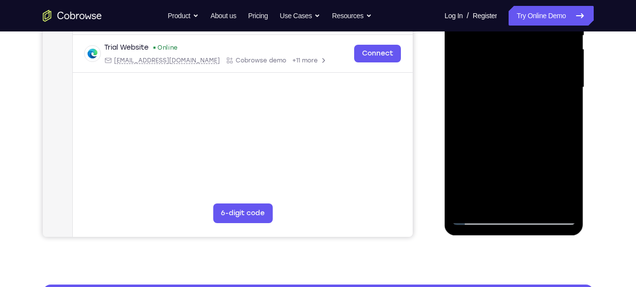
click at [530, 59] on div at bounding box center [514, 87] width 124 height 275
click at [532, 50] on div at bounding box center [514, 87] width 124 height 275
drag, startPoint x: 521, startPoint y: 197, endPoint x: 527, endPoint y: 67, distance: 129.4
click at [527, 67] on div at bounding box center [514, 87] width 124 height 275
drag, startPoint x: 526, startPoint y: 160, endPoint x: 533, endPoint y: 64, distance: 95.7
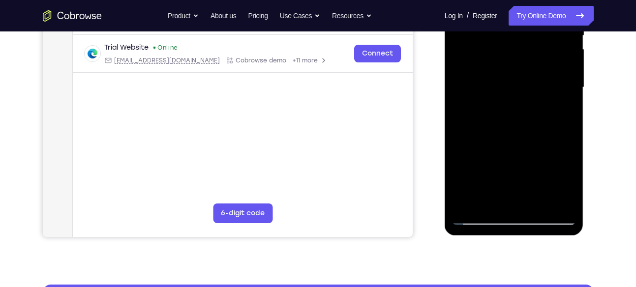
click at [533, 64] on div at bounding box center [514, 87] width 124 height 275
drag, startPoint x: 517, startPoint y: 165, endPoint x: 522, endPoint y: 50, distance: 115.1
click at [522, 50] on div at bounding box center [514, 87] width 124 height 275
drag, startPoint x: 517, startPoint y: 132, endPoint x: 517, endPoint y: 50, distance: 82.1
click at [517, 50] on div at bounding box center [514, 87] width 124 height 275
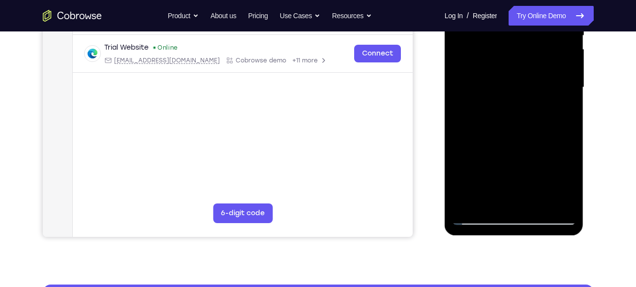
drag, startPoint x: 523, startPoint y: 158, endPoint x: 522, endPoint y: 58, distance: 99.8
click at [522, 58] on div at bounding box center [514, 87] width 124 height 275
drag, startPoint x: 514, startPoint y: 146, endPoint x: 521, endPoint y: 50, distance: 96.1
click at [521, 50] on div at bounding box center [514, 87] width 124 height 275
drag, startPoint x: 502, startPoint y: 179, endPoint x: 515, endPoint y: 58, distance: 122.0
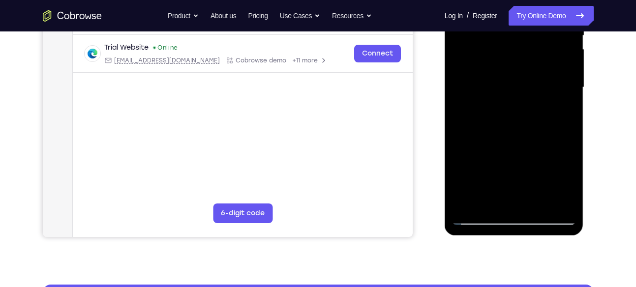
click at [515, 58] on div at bounding box center [514, 87] width 124 height 275
drag, startPoint x: 516, startPoint y: 165, endPoint x: 518, endPoint y: 67, distance: 98.3
click at [518, 67] on div at bounding box center [514, 87] width 124 height 275
drag, startPoint x: 517, startPoint y: 157, endPoint x: 515, endPoint y: 68, distance: 89.0
click at [515, 68] on div at bounding box center [514, 87] width 124 height 275
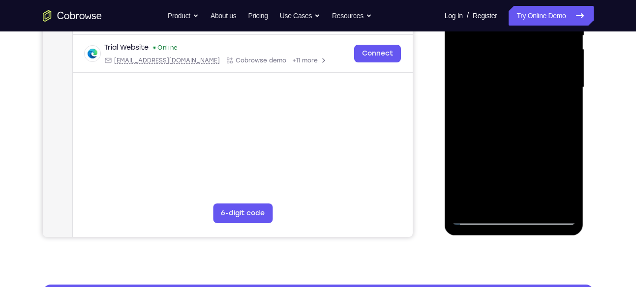
drag, startPoint x: 515, startPoint y: 160, endPoint x: 522, endPoint y: 53, distance: 107.4
click at [522, 53] on div at bounding box center [514, 87] width 124 height 275
drag, startPoint x: 514, startPoint y: 136, endPoint x: 518, endPoint y: 78, distance: 58.7
click at [518, 78] on div at bounding box center [514, 87] width 124 height 275
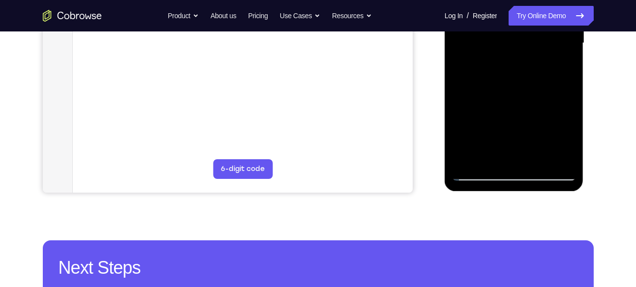
drag, startPoint x: 517, startPoint y: 135, endPoint x: 519, endPoint y: 50, distance: 85.6
click at [519, 50] on div at bounding box center [514, 43] width 124 height 275
drag, startPoint x: 515, startPoint y: 154, endPoint x: 520, endPoint y: 62, distance: 92.0
click at [520, 62] on div at bounding box center [514, 43] width 124 height 275
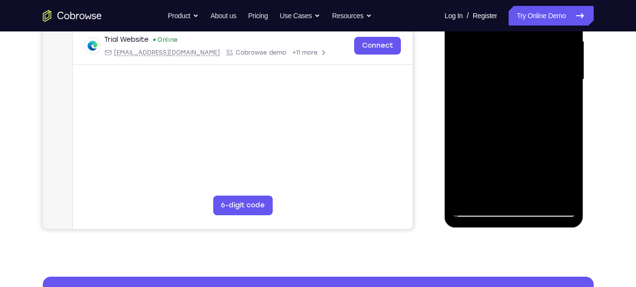
drag, startPoint x: 526, startPoint y: 168, endPoint x: 530, endPoint y: 71, distance: 96.4
click at [530, 71] on div at bounding box center [514, 79] width 124 height 275
drag, startPoint x: 521, startPoint y: 162, endPoint x: 529, endPoint y: 62, distance: 100.6
click at [529, 62] on div at bounding box center [514, 79] width 124 height 275
drag, startPoint x: 510, startPoint y: 154, endPoint x: 523, endPoint y: 58, distance: 96.2
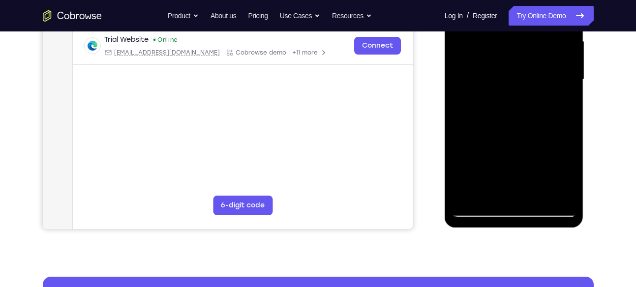
click at [523, 58] on div at bounding box center [514, 79] width 124 height 275
drag, startPoint x: 503, startPoint y: 187, endPoint x: 519, endPoint y: 82, distance: 106.4
click at [519, 82] on div at bounding box center [514, 79] width 124 height 275
drag, startPoint x: 502, startPoint y: 163, endPoint x: 520, endPoint y: 91, distance: 73.9
click at [520, 91] on div at bounding box center [514, 79] width 124 height 275
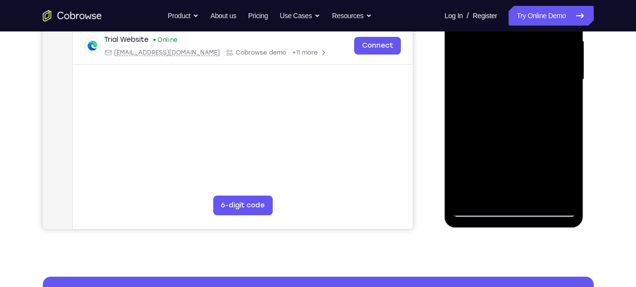
drag, startPoint x: 502, startPoint y: 183, endPoint x: 517, endPoint y: 103, distance: 81.5
click at [517, 103] on div at bounding box center [514, 79] width 124 height 275
drag, startPoint x: 511, startPoint y: 153, endPoint x: 522, endPoint y: 50, distance: 104.2
click at [522, 50] on div at bounding box center [514, 79] width 124 height 275
drag, startPoint x: 510, startPoint y: 165, endPoint x: 517, endPoint y: 95, distance: 70.2
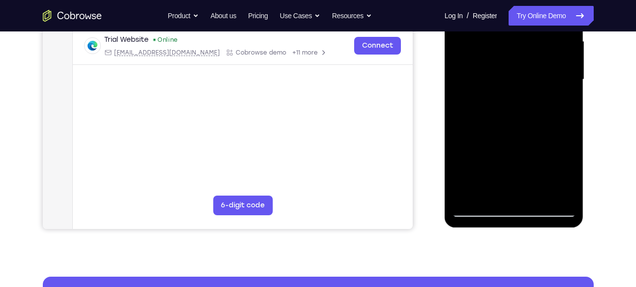
click at [517, 95] on div at bounding box center [514, 79] width 124 height 275
drag, startPoint x: 511, startPoint y: 132, endPoint x: 516, endPoint y: 80, distance: 51.9
click at [516, 80] on div at bounding box center [514, 79] width 124 height 275
drag
click at [517, 78] on div at bounding box center [514, 79] width 124 height 275
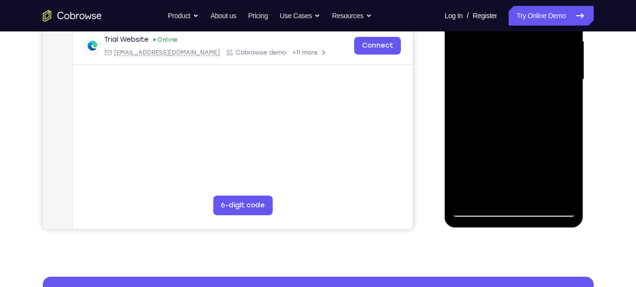
click at [515, 88] on div at bounding box center [514, 79] width 124 height 275
click at [519, 85] on div at bounding box center [514, 79] width 124 height 275
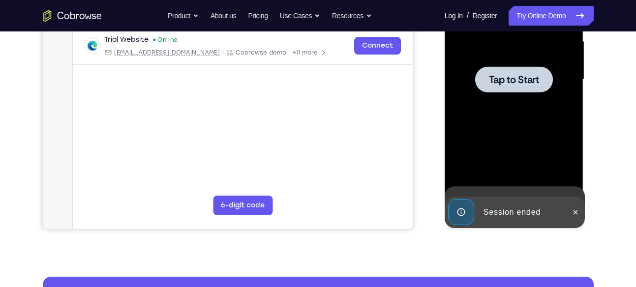
click at [526, 72] on div "Tap to Start" at bounding box center [514, 79] width 124 height 275
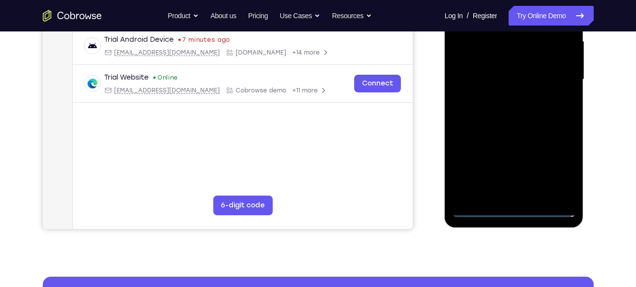
click at [520, 211] on div at bounding box center [514, 79] width 124 height 275
click at [512, 209] on div at bounding box center [514, 79] width 124 height 275
click at [557, 168] on div at bounding box center [514, 79] width 124 height 275
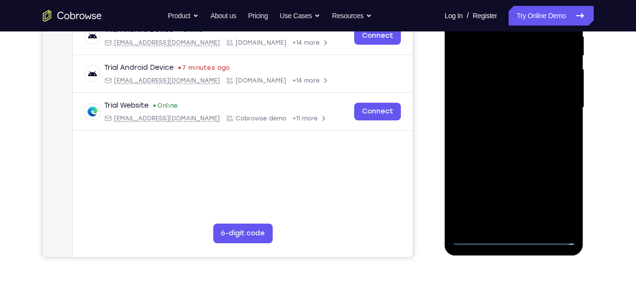
scroll to position [200, 0]
click at [557, 199] on div at bounding box center [514, 108] width 124 height 275
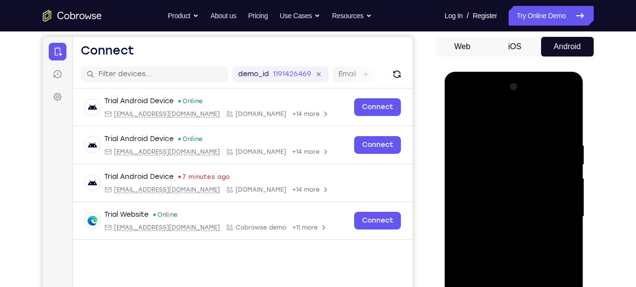
scroll to position [89, 0]
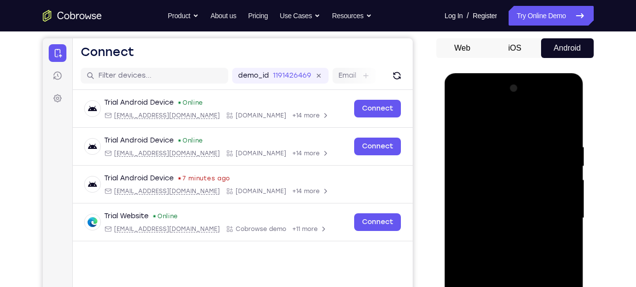
click at [526, 120] on div at bounding box center [514, 218] width 124 height 275
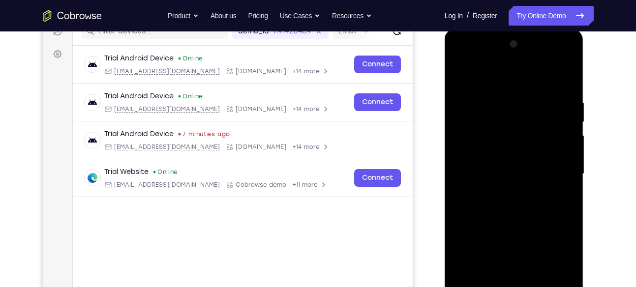
click at [555, 169] on div at bounding box center [514, 173] width 124 height 275
click at [500, 191] on div at bounding box center [514, 173] width 124 height 275
click at [513, 155] on div at bounding box center [514, 173] width 124 height 275
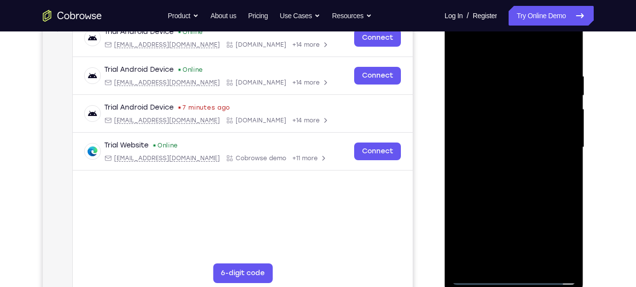
scroll to position [161, 0]
click at [501, 127] on div at bounding box center [514, 146] width 124 height 275
click at [516, 125] on div at bounding box center [514, 146] width 124 height 275
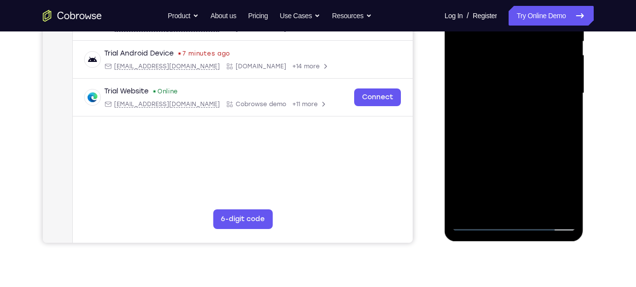
scroll to position [234, 0]
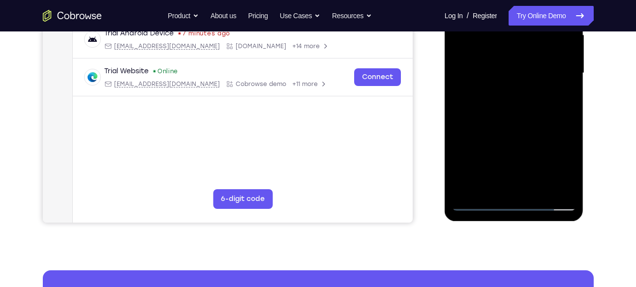
click at [537, 188] on div at bounding box center [514, 73] width 124 height 275
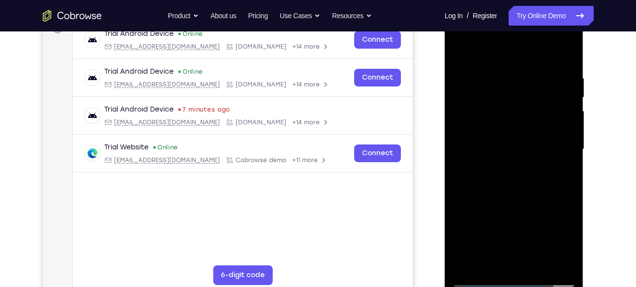
scroll to position [159, 0]
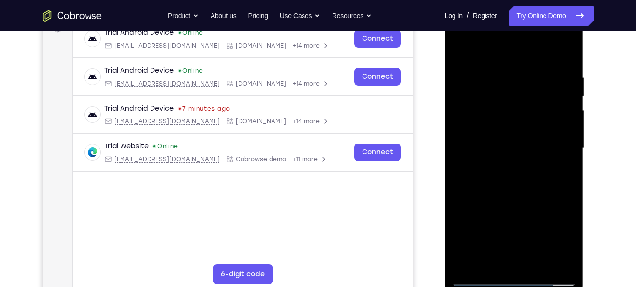
click at [513, 201] on div at bounding box center [514, 148] width 124 height 275
drag, startPoint x: 533, startPoint y: 166, endPoint x: 537, endPoint y: 83, distance: 83.2
click at [537, 83] on div at bounding box center [514, 148] width 124 height 275
drag, startPoint x: 525, startPoint y: 155, endPoint x: 540, endPoint y: 84, distance: 73.3
click at [540, 84] on div at bounding box center [514, 148] width 124 height 275
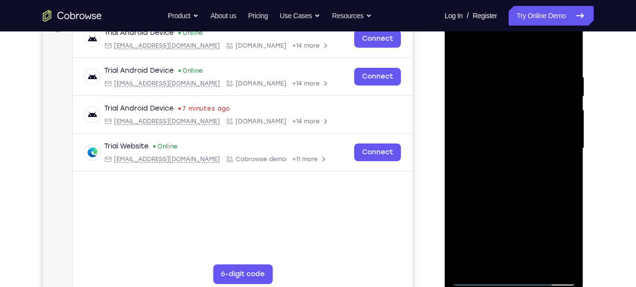
drag, startPoint x: 531, startPoint y: 117, endPoint x: 541, endPoint y: 85, distance: 32.8
click at [541, 85] on div at bounding box center [514, 148] width 124 height 275
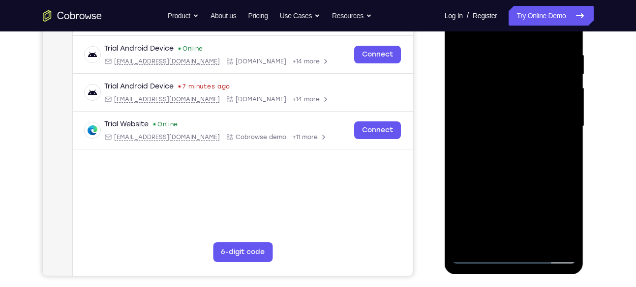
scroll to position [189, 0]
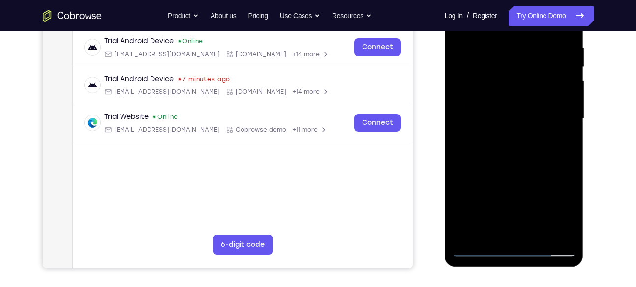
drag, startPoint x: 533, startPoint y: 175, endPoint x: 547, endPoint y: 88, distance: 88.2
click at [547, 88] on div at bounding box center [514, 118] width 124 height 275
drag, startPoint x: 528, startPoint y: 179, endPoint x: 542, endPoint y: 82, distance: 98.3
click at [542, 82] on div at bounding box center [514, 118] width 124 height 275
drag, startPoint x: 526, startPoint y: 189, endPoint x: 538, endPoint y: 71, distance: 118.1
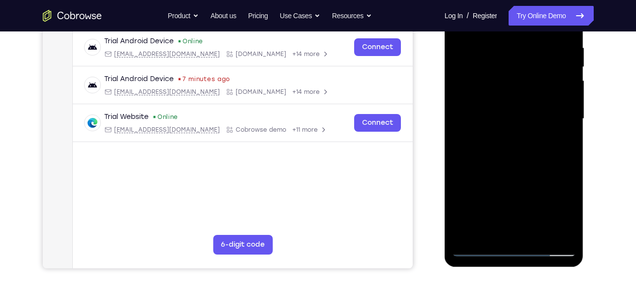
click at [538, 71] on div at bounding box center [514, 118] width 124 height 275
drag, startPoint x: 524, startPoint y: 183, endPoint x: 530, endPoint y: 69, distance: 113.8
click at [530, 69] on div at bounding box center [514, 118] width 124 height 275
drag, startPoint x: 527, startPoint y: 167, endPoint x: 527, endPoint y: 58, distance: 109.6
click at [527, 58] on div at bounding box center [514, 118] width 124 height 275
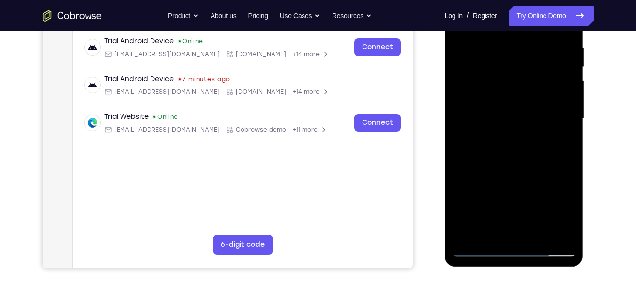
drag, startPoint x: 526, startPoint y: 180, endPoint x: 525, endPoint y: 77, distance: 103.7
click at [525, 77] on div at bounding box center [514, 118] width 124 height 275
drag, startPoint x: 520, startPoint y: 197, endPoint x: 523, endPoint y: 97, distance: 99.3
click at [523, 97] on div at bounding box center [514, 118] width 124 height 275
drag, startPoint x: 521, startPoint y: 175, endPoint x: 526, endPoint y: 96, distance: 79.8
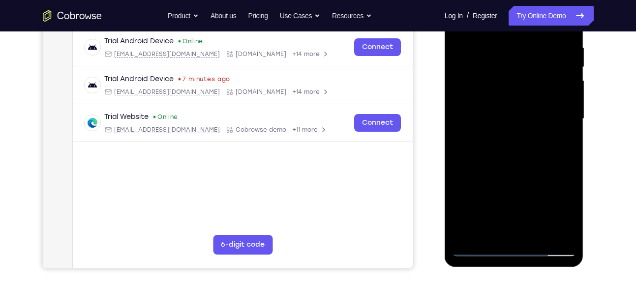
click at [526, 96] on div at bounding box center [514, 118] width 124 height 275
drag, startPoint x: 521, startPoint y: 177, endPoint x: 530, endPoint y: 88, distance: 89.0
click at [530, 88] on div at bounding box center [514, 118] width 124 height 275
drag, startPoint x: 526, startPoint y: 162, endPoint x: 526, endPoint y: 86, distance: 76.7
click at [526, 86] on div at bounding box center [514, 118] width 124 height 275
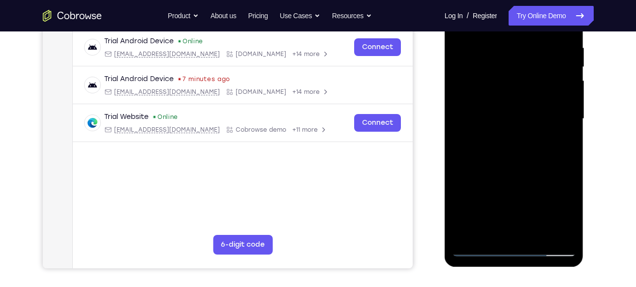
drag, startPoint x: 532, startPoint y: 180, endPoint x: 526, endPoint y: 88, distance: 92.6
click at [526, 88] on div at bounding box center [514, 118] width 124 height 275
drag, startPoint x: 534, startPoint y: 190, endPoint x: 528, endPoint y: 88, distance: 101.9
click at [528, 88] on div at bounding box center [514, 118] width 124 height 275
drag, startPoint x: 525, startPoint y: 188, endPoint x: 527, endPoint y: 94, distance: 94.4
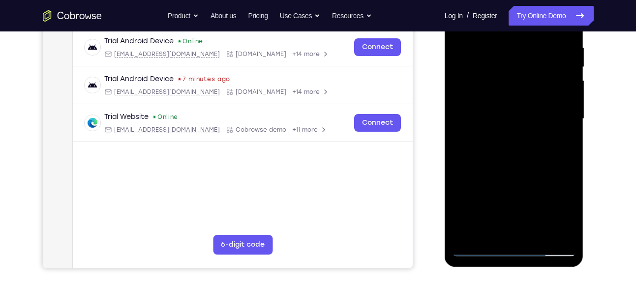
click at [527, 94] on div at bounding box center [514, 118] width 124 height 275
drag, startPoint x: 521, startPoint y: 200, endPoint x: 524, endPoint y: 113, distance: 87.1
click at [524, 113] on div at bounding box center [514, 118] width 124 height 275
drag, startPoint x: 525, startPoint y: 193, endPoint x: 526, endPoint y: 98, distance: 94.4
click at [526, 98] on div at bounding box center [514, 118] width 124 height 275
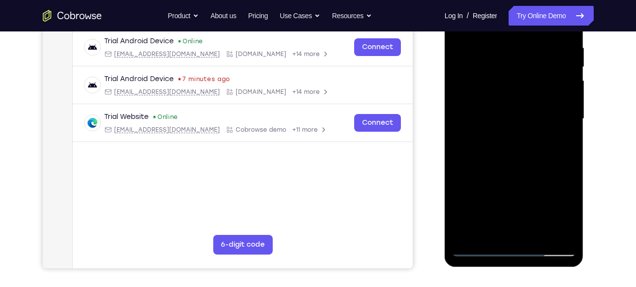
drag, startPoint x: 524, startPoint y: 193, endPoint x: 524, endPoint y: 101, distance: 92.4
click at [524, 101] on div at bounding box center [514, 118] width 124 height 275
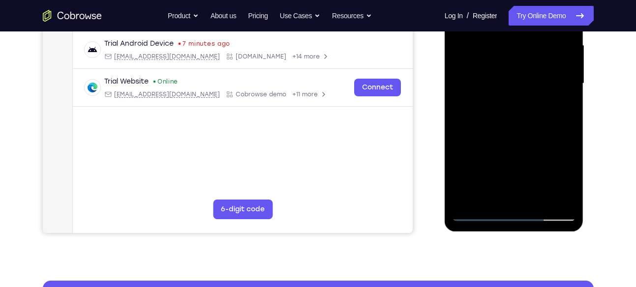
scroll to position [225, 0]
drag, startPoint x: 524, startPoint y: 167, endPoint x: 525, endPoint y: 68, distance: 98.8
click at [525, 68] on div at bounding box center [514, 82] width 124 height 275
drag, startPoint x: 532, startPoint y: 153, endPoint x: 527, endPoint y: 78, distance: 75.9
click at [527, 78] on div at bounding box center [514, 82] width 124 height 275
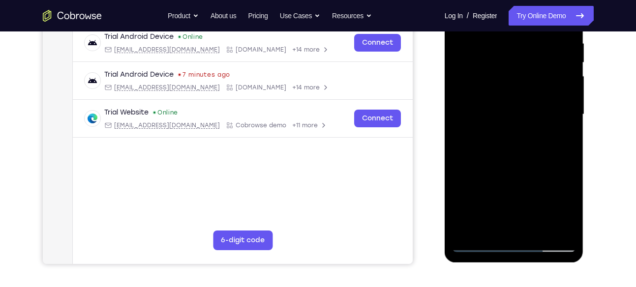
scroll to position [192, 0]
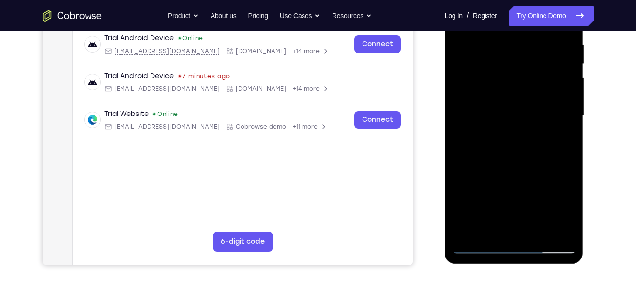
drag, startPoint x: 531, startPoint y: 196, endPoint x: 536, endPoint y: 76, distance: 120.5
click at [536, 76] on div at bounding box center [514, 115] width 124 height 275
drag, startPoint x: 531, startPoint y: 187, endPoint x: 526, endPoint y: 85, distance: 102.3
click at [526, 85] on div at bounding box center [514, 115] width 124 height 275
drag, startPoint x: 537, startPoint y: 194, endPoint x: 527, endPoint y: 97, distance: 97.3
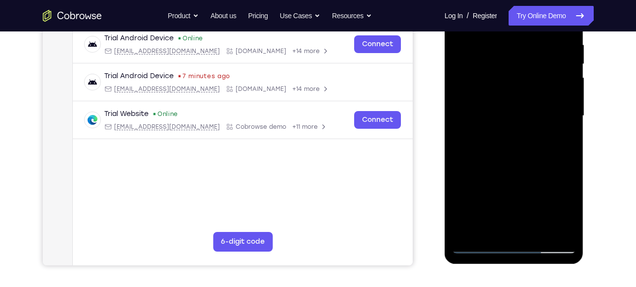
click at [527, 97] on div at bounding box center [514, 115] width 124 height 275
drag, startPoint x: 529, startPoint y: 194, endPoint x: 530, endPoint y: 95, distance: 98.8
click at [530, 95] on div at bounding box center [514, 115] width 124 height 275
drag, startPoint x: 526, startPoint y: 193, endPoint x: 528, endPoint y: 102, distance: 91.0
click at [528, 102] on div at bounding box center [514, 115] width 124 height 275
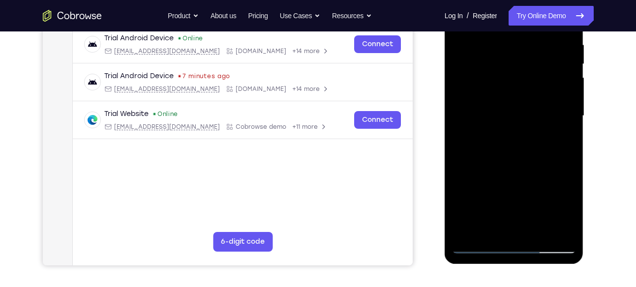
drag, startPoint x: 520, startPoint y: 207, endPoint x: 529, endPoint y: 109, distance: 99.3
click at [529, 109] on div at bounding box center [514, 115] width 124 height 275
drag, startPoint x: 516, startPoint y: 183, endPoint x: 528, endPoint y: 98, distance: 85.9
click at [528, 98] on div at bounding box center [514, 115] width 124 height 275
drag, startPoint x: 534, startPoint y: 193, endPoint x: 524, endPoint y: 96, distance: 97.4
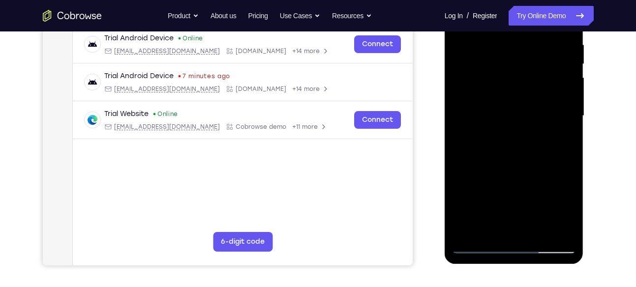
click at [524, 96] on div at bounding box center [514, 115] width 124 height 275
drag, startPoint x: 531, startPoint y: 185, endPoint x: 523, endPoint y: 102, distance: 83.0
click at [523, 102] on div at bounding box center [514, 115] width 124 height 275
click at [517, 99] on div at bounding box center [514, 115] width 124 height 275
click at [514, 100] on div at bounding box center [514, 115] width 124 height 275
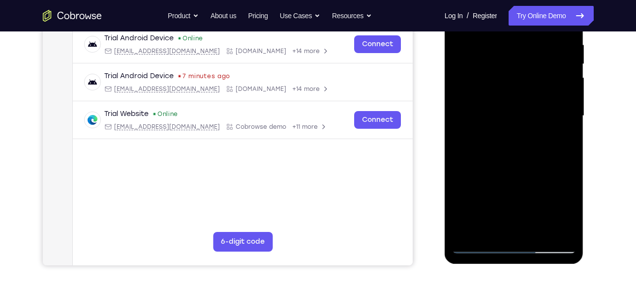
click at [520, 87] on div at bounding box center [514, 115] width 124 height 275
click at [519, 100] on div at bounding box center [514, 115] width 124 height 275
click at [525, 96] on div at bounding box center [514, 115] width 124 height 275
click at [525, 101] on div at bounding box center [514, 115] width 124 height 275
click at [519, 120] on div at bounding box center [514, 115] width 124 height 275
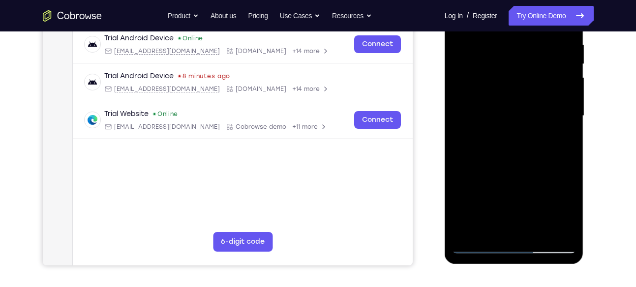
click at [516, 108] on div at bounding box center [514, 115] width 124 height 275
click at [515, 112] on div at bounding box center [514, 115] width 124 height 275
click at [516, 115] on div at bounding box center [514, 115] width 124 height 275
click at [513, 116] on div at bounding box center [514, 115] width 124 height 275
click at [514, 113] on div at bounding box center [514, 115] width 124 height 275
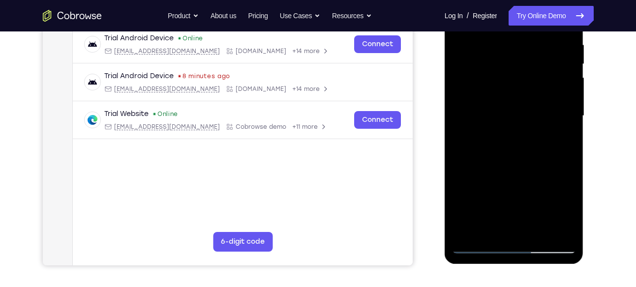
click at [515, 110] on div at bounding box center [514, 115] width 124 height 275
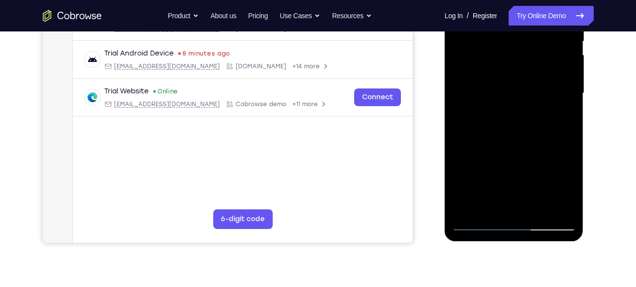
scroll to position [216, 0]
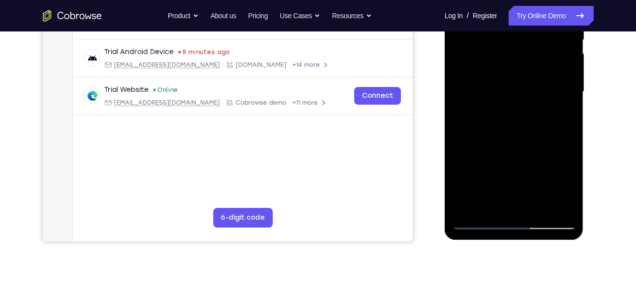
click at [532, 144] on div at bounding box center [514, 91] width 124 height 275
click at [529, 122] on div at bounding box center [514, 91] width 124 height 275
click at [532, 114] on div at bounding box center [514, 91] width 124 height 275
click at [526, 167] on div at bounding box center [514, 91] width 124 height 275
click at [528, 122] on div at bounding box center [514, 91] width 124 height 275
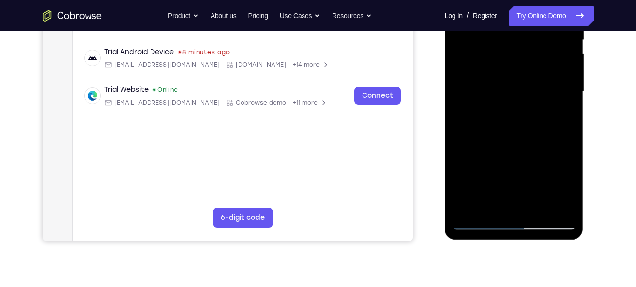
click at [517, 91] on div at bounding box center [514, 91] width 124 height 275
click at [514, 131] on div at bounding box center [514, 91] width 124 height 275
click at [516, 103] on div at bounding box center [514, 91] width 124 height 275
click at [469, 132] on div at bounding box center [514, 91] width 124 height 275
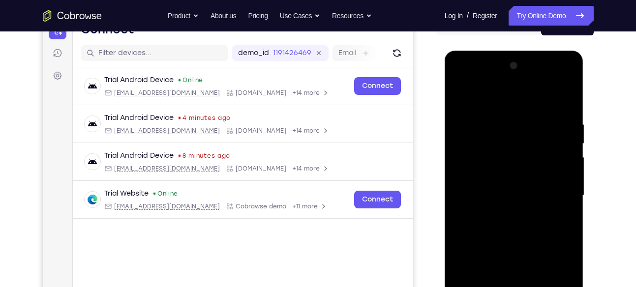
scroll to position [112, 0]
click at [476, 101] on div at bounding box center [514, 195] width 124 height 275
click at [480, 156] on div at bounding box center [514, 195] width 124 height 275
click at [455, 98] on div at bounding box center [514, 195] width 124 height 275
click at [459, 92] on div at bounding box center [514, 195] width 124 height 275
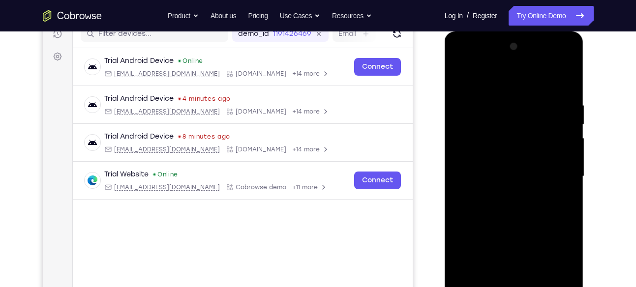
scroll to position [131, 0]
drag, startPoint x: 503, startPoint y: 213, endPoint x: 493, endPoint y: 84, distance: 130.2
click at [493, 84] on div at bounding box center [514, 176] width 124 height 275
drag, startPoint x: 540, startPoint y: 200, endPoint x: 530, endPoint y: 70, distance: 130.2
click at [530, 70] on div at bounding box center [514, 176] width 124 height 275
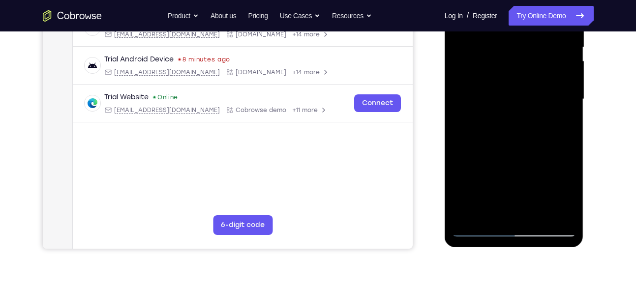
scroll to position [209, 0]
drag, startPoint x: 527, startPoint y: 207, endPoint x: 526, endPoint y: 44, distance: 163.2
click at [526, 44] on div at bounding box center [514, 98] width 124 height 275
drag, startPoint x: 529, startPoint y: 141, endPoint x: 525, endPoint y: 61, distance: 80.3
click at [525, 61] on div at bounding box center [514, 98] width 124 height 275
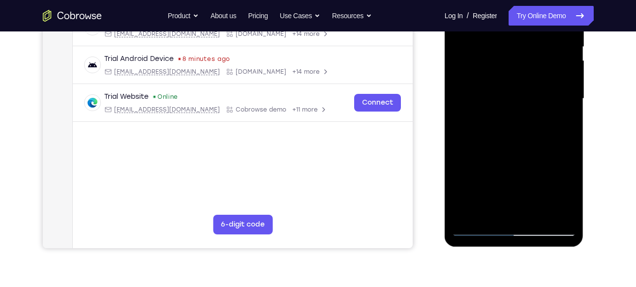
drag, startPoint x: 523, startPoint y: 175, endPoint x: 519, endPoint y: 77, distance: 97.9
click at [519, 77] on div at bounding box center [514, 98] width 124 height 275
drag, startPoint x: 512, startPoint y: 178, endPoint x: 513, endPoint y: 72, distance: 105.7
click at [513, 72] on div at bounding box center [514, 98] width 124 height 275
drag, startPoint x: 517, startPoint y: 192, endPoint x: 512, endPoint y: 75, distance: 117.6
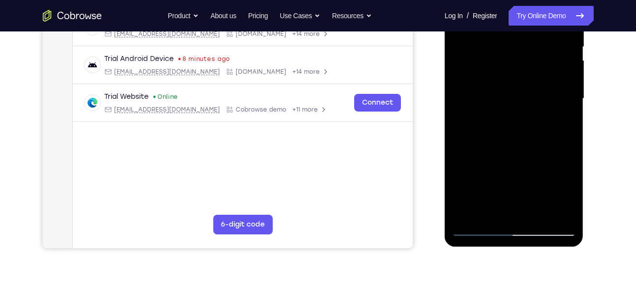
click at [512, 75] on div at bounding box center [514, 98] width 124 height 275
drag, startPoint x: 521, startPoint y: 166, endPoint x: 523, endPoint y: 88, distance: 77.2
click at [523, 88] on div at bounding box center [514, 98] width 124 height 275
drag, startPoint x: 510, startPoint y: 177, endPoint x: 518, endPoint y: 93, distance: 84.4
click at [518, 93] on div at bounding box center [514, 98] width 124 height 275
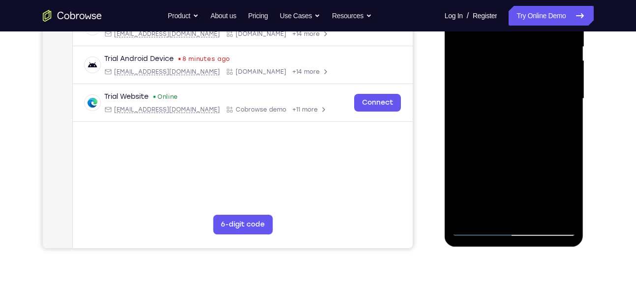
drag, startPoint x: 513, startPoint y: 196, endPoint x: 526, endPoint y: 76, distance: 120.7
click at [526, 76] on div at bounding box center [514, 98] width 124 height 275
click at [521, 87] on div at bounding box center [514, 98] width 124 height 275
click at [512, 84] on div at bounding box center [514, 98] width 124 height 275
click at [514, 78] on div at bounding box center [514, 98] width 124 height 275
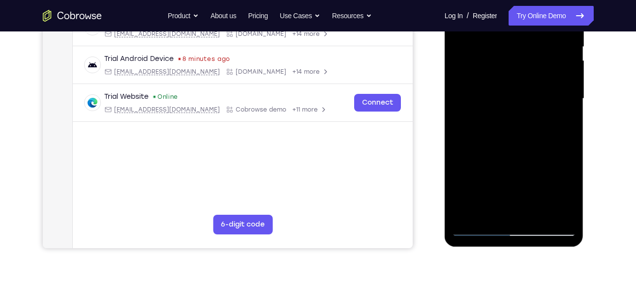
click at [518, 84] on div at bounding box center [514, 98] width 124 height 275
click at [518, 81] on div at bounding box center [514, 98] width 124 height 275
click at [516, 69] on div at bounding box center [514, 98] width 124 height 275
click at [509, 93] on div at bounding box center [514, 98] width 124 height 275
click at [514, 69] on div at bounding box center [514, 98] width 124 height 275
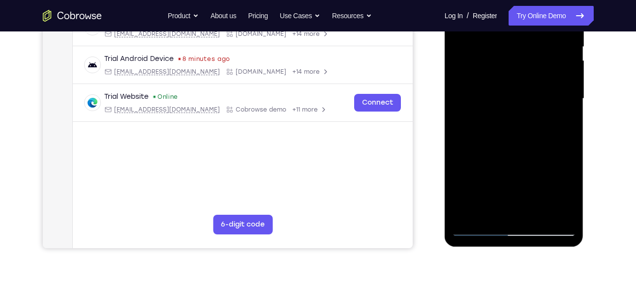
click at [514, 86] on div at bounding box center [514, 98] width 124 height 275
click at [520, 52] on div at bounding box center [514, 98] width 124 height 275
click at [520, 81] on div at bounding box center [514, 98] width 124 height 275
click at [527, 65] on div at bounding box center [514, 98] width 124 height 275
click at [530, 77] on div at bounding box center [514, 98] width 124 height 275
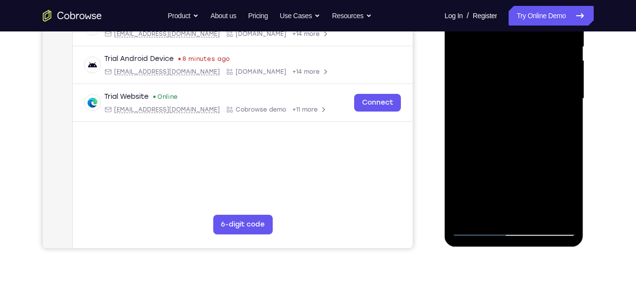
click at [520, 88] on div at bounding box center [514, 98] width 124 height 275
click at [519, 87] on div at bounding box center [514, 98] width 124 height 275
click at [513, 104] on div at bounding box center [514, 98] width 124 height 275
click at [525, 67] on div at bounding box center [514, 98] width 124 height 275
click at [520, 86] on div at bounding box center [514, 98] width 124 height 275
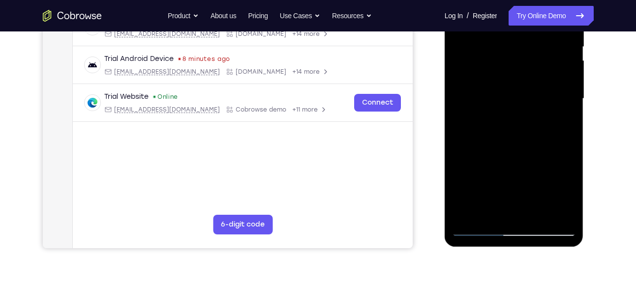
click at [510, 100] on div at bounding box center [514, 98] width 124 height 275
click at [522, 41] on div at bounding box center [514, 98] width 124 height 275
click at [524, 41] on div at bounding box center [514, 98] width 124 height 275
click at [514, 41] on div at bounding box center [514, 98] width 124 height 275
click at [544, 54] on div at bounding box center [514, 98] width 124 height 275
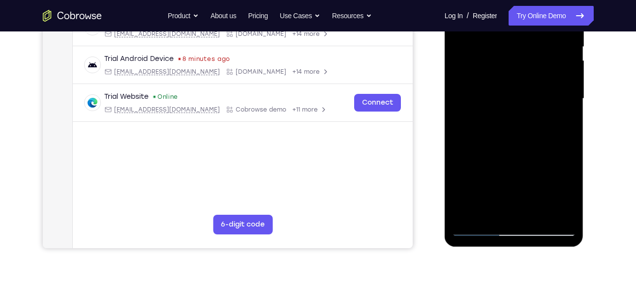
click at [528, 104] on div at bounding box center [514, 98] width 124 height 275
click at [526, 123] on div at bounding box center [514, 98] width 124 height 275
click at [521, 138] on div at bounding box center [514, 98] width 124 height 275
click at [525, 129] on div at bounding box center [514, 98] width 124 height 275
click at [521, 161] on div at bounding box center [514, 98] width 124 height 275
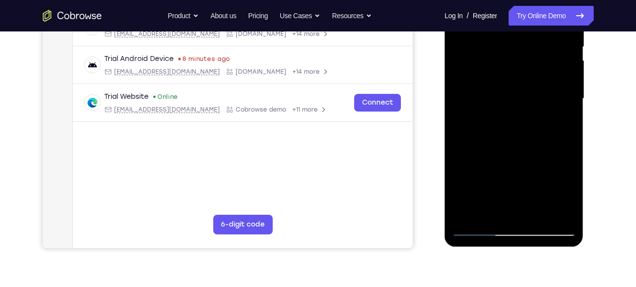
click at [526, 135] on div at bounding box center [514, 98] width 124 height 275
click at [526, 123] on div at bounding box center [514, 98] width 124 height 275
click at [529, 131] on div at bounding box center [514, 98] width 124 height 275
click at [529, 119] on div at bounding box center [514, 98] width 124 height 275
click at [529, 116] on div at bounding box center [514, 98] width 124 height 275
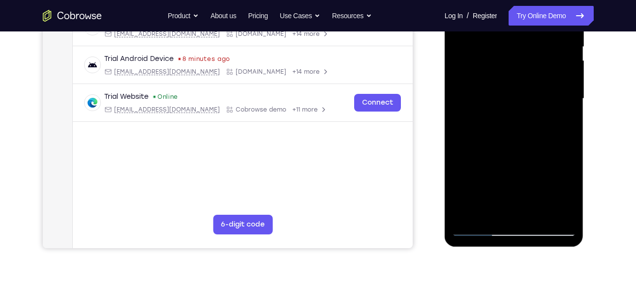
click at [523, 152] on div at bounding box center [514, 98] width 124 height 275
click at [532, 123] on div at bounding box center [514, 98] width 124 height 275
click at [522, 126] on div at bounding box center [514, 98] width 124 height 275
click at [520, 134] on div at bounding box center [514, 98] width 124 height 275
click at [522, 126] on div at bounding box center [514, 98] width 124 height 275
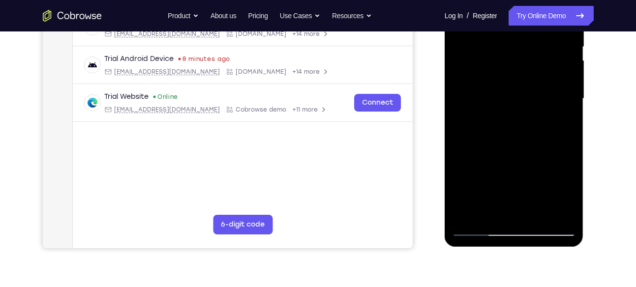
click at [518, 134] on div at bounding box center [514, 98] width 124 height 275
click at [520, 132] on div at bounding box center [514, 98] width 124 height 275
click at [522, 138] on div at bounding box center [514, 98] width 124 height 275
click at [520, 123] on div at bounding box center [514, 98] width 124 height 275
click at [518, 118] on div at bounding box center [514, 98] width 124 height 275
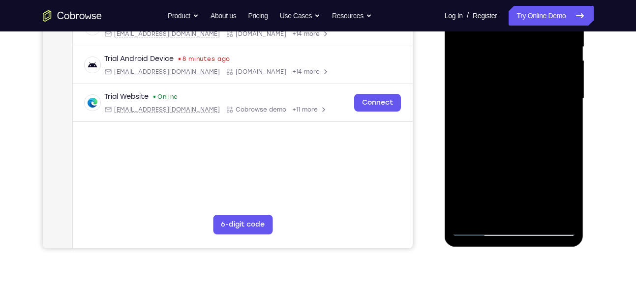
click at [524, 117] on div at bounding box center [514, 98] width 124 height 275
click at [525, 121] on div at bounding box center [514, 98] width 124 height 275
click at [528, 116] on div at bounding box center [514, 98] width 124 height 275
click at [524, 117] on div at bounding box center [514, 98] width 124 height 275
click at [526, 129] on div at bounding box center [514, 98] width 124 height 275
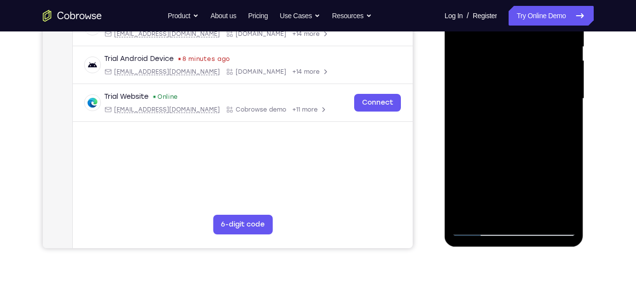
click at [525, 133] on div at bounding box center [514, 98] width 124 height 275
click at [525, 135] on div at bounding box center [514, 98] width 124 height 275
click at [526, 125] on div at bounding box center [514, 98] width 124 height 275
drag, startPoint x: 530, startPoint y: 182, endPoint x: 525, endPoint y: 124, distance: 58.3
click at [525, 124] on div at bounding box center [514, 98] width 124 height 275
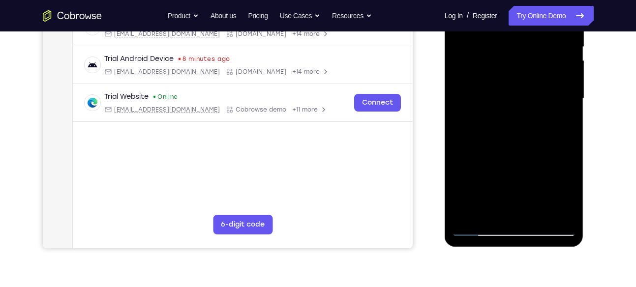
drag, startPoint x: 527, startPoint y: 179, endPoint x: 522, endPoint y: 125, distance: 54.3
click at [522, 125] on div at bounding box center [514, 98] width 124 height 275
click at [527, 125] on div at bounding box center [514, 98] width 124 height 275
drag, startPoint x: 516, startPoint y: 182, endPoint x: 518, endPoint y: 127, distance: 55.1
click at [518, 127] on div at bounding box center [514, 98] width 124 height 275
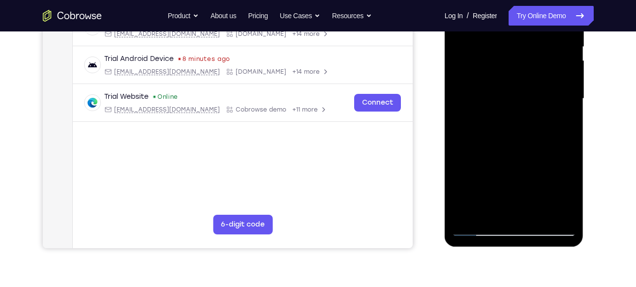
click at [522, 123] on div at bounding box center [514, 98] width 124 height 275
click at [520, 130] on div at bounding box center [514, 98] width 124 height 275
click at [521, 134] on div at bounding box center [514, 98] width 124 height 275
click at [464, 176] on div at bounding box center [514, 98] width 124 height 275
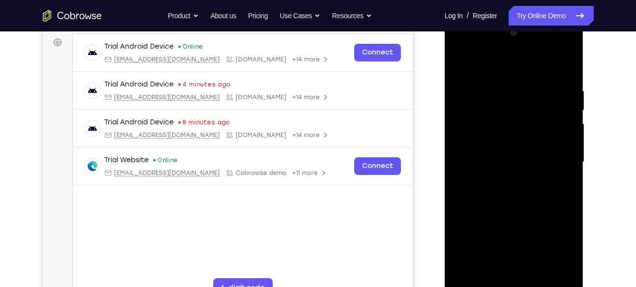
scroll to position [183, 0]
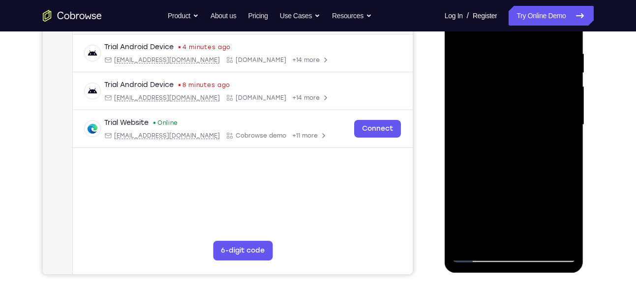
click at [489, 196] on div at bounding box center [514, 124] width 124 height 275
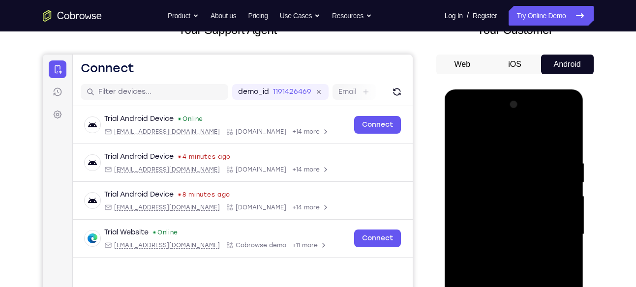
scroll to position [72, 0]
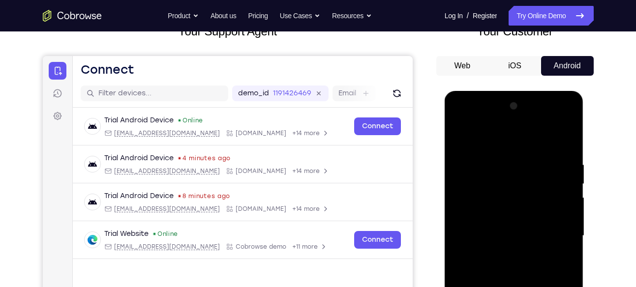
click at [479, 138] on div at bounding box center [514, 235] width 124 height 275
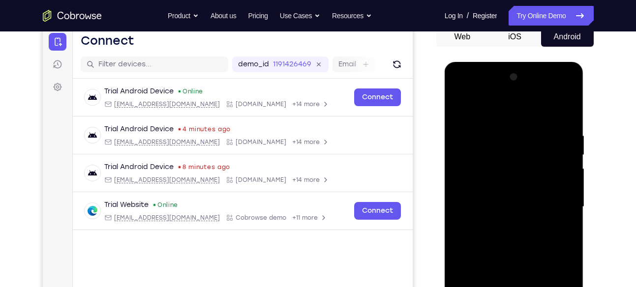
scroll to position [89, 0]
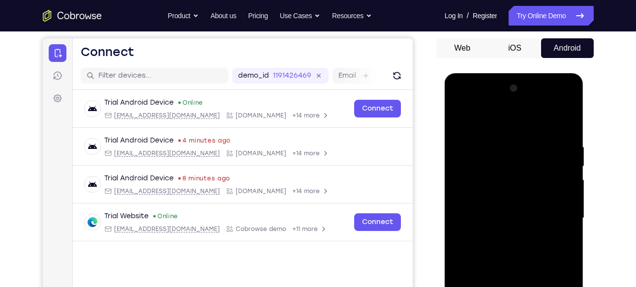
click at [502, 154] on div at bounding box center [514, 218] width 124 height 275
click at [511, 213] on div at bounding box center [514, 218] width 124 height 275
click at [504, 205] on div at bounding box center [514, 218] width 124 height 275
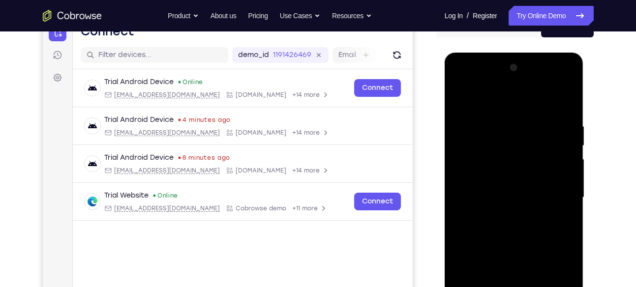
scroll to position [110, 0]
click at [531, 119] on div at bounding box center [514, 197] width 124 height 275
click at [479, 114] on div at bounding box center [514, 197] width 124 height 275
click at [534, 117] on div at bounding box center [514, 197] width 124 height 275
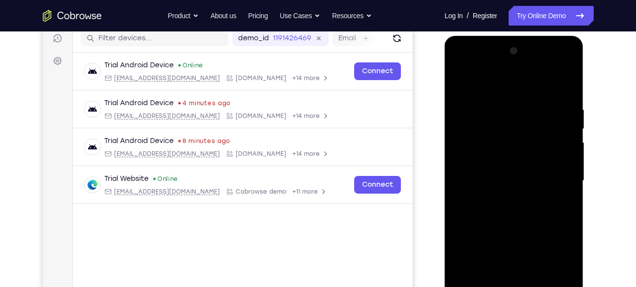
scroll to position [126, 0]
click at [513, 137] on div at bounding box center [514, 181] width 124 height 275
click at [512, 173] on div at bounding box center [514, 181] width 124 height 275
click at [512, 169] on div at bounding box center [514, 181] width 124 height 275
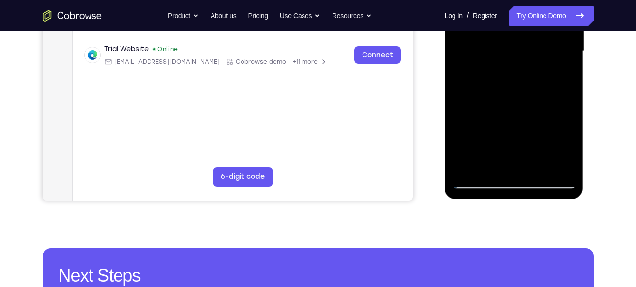
scroll to position [257, 0]
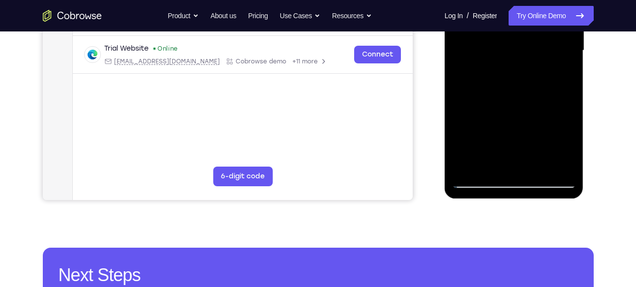
click at [476, 184] on div at bounding box center [514, 50] width 124 height 275
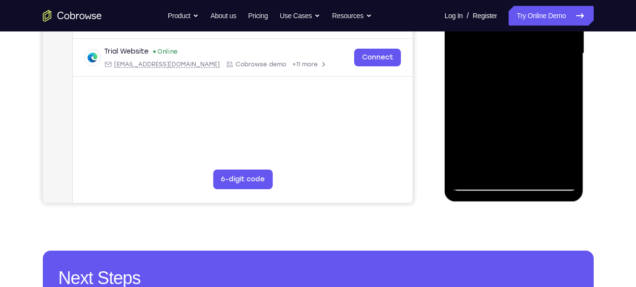
scroll to position [265, 0]
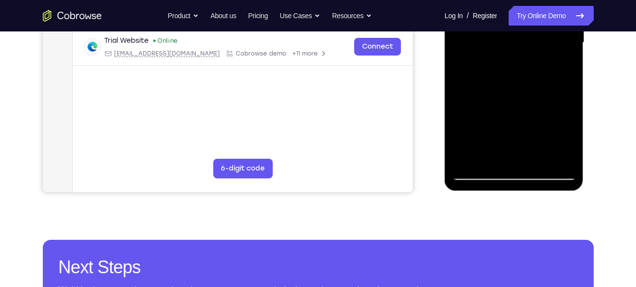
click at [478, 168] on div at bounding box center [514, 42] width 124 height 275
click at [478, 172] on div at bounding box center [514, 42] width 124 height 275
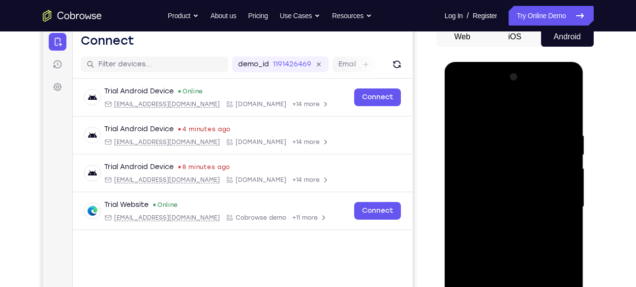
scroll to position [98, 0]
